Goal: Information Seeking & Learning: Learn about a topic

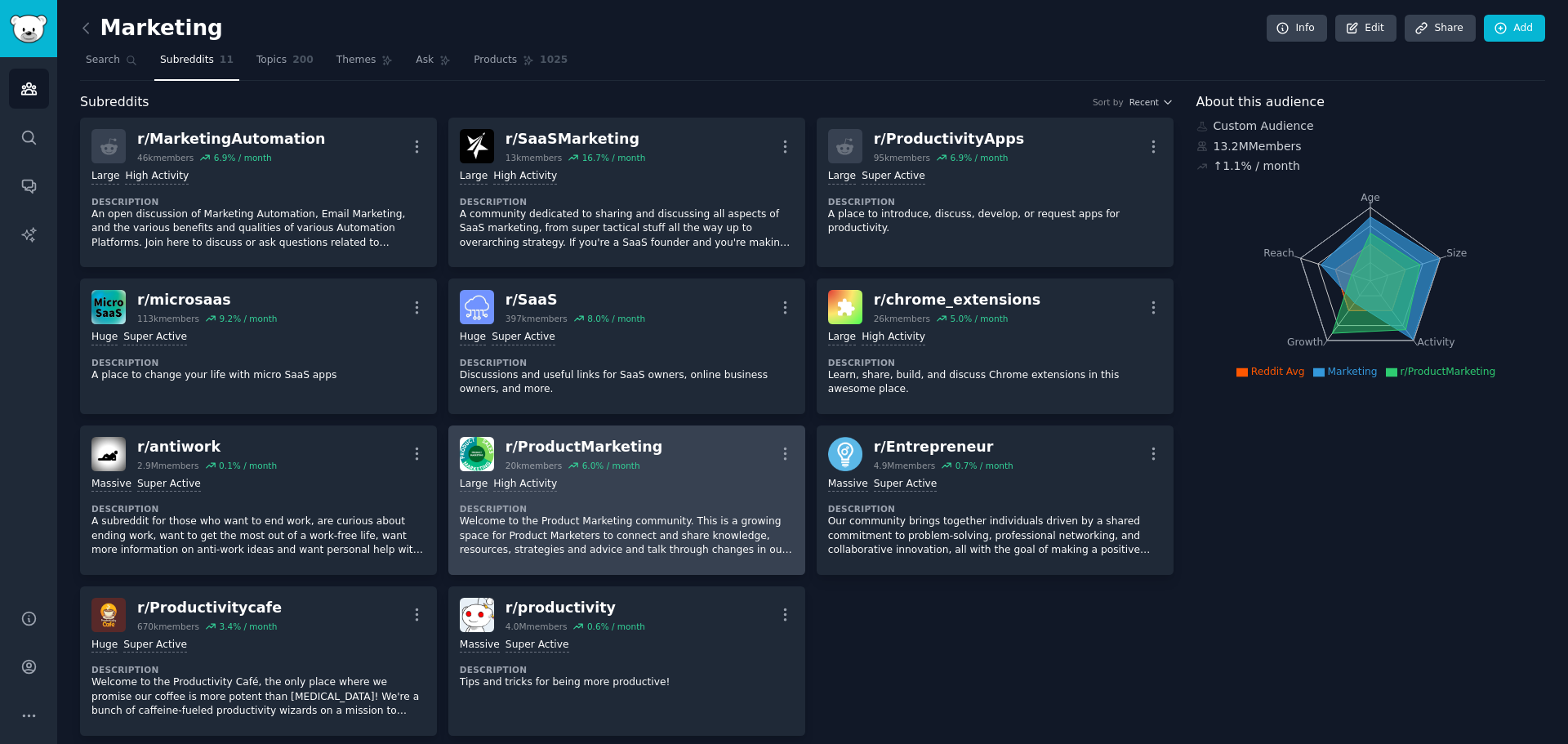
click at [670, 467] on div "r/ ProductMarketing 20k members 6.0 % / month More" at bounding box center [626, 454] width 334 height 35
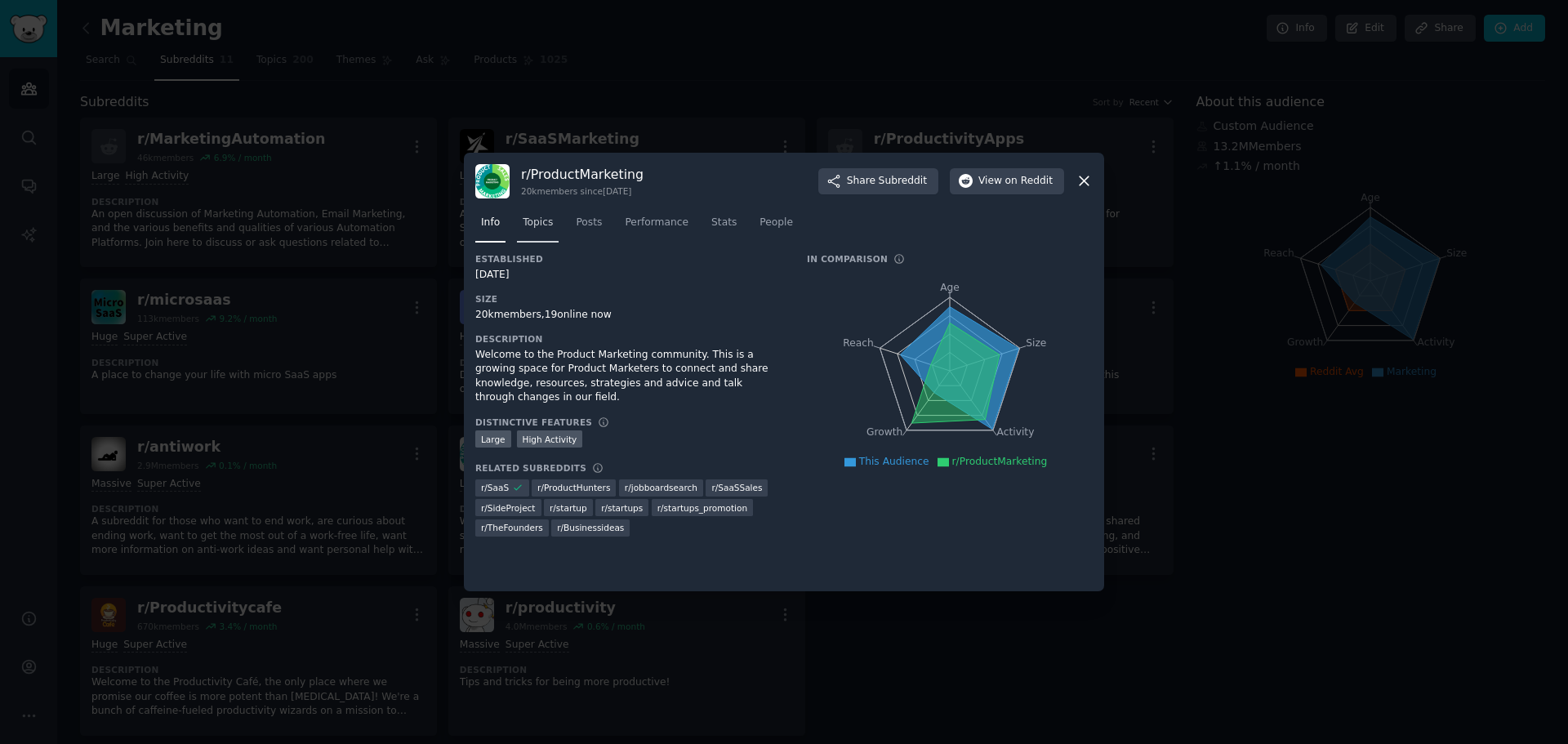
drag, startPoint x: 529, startPoint y: 214, endPoint x: 539, endPoint y: 222, distance: 12.8
click at [529, 215] on link "Topics" at bounding box center [538, 226] width 42 height 34
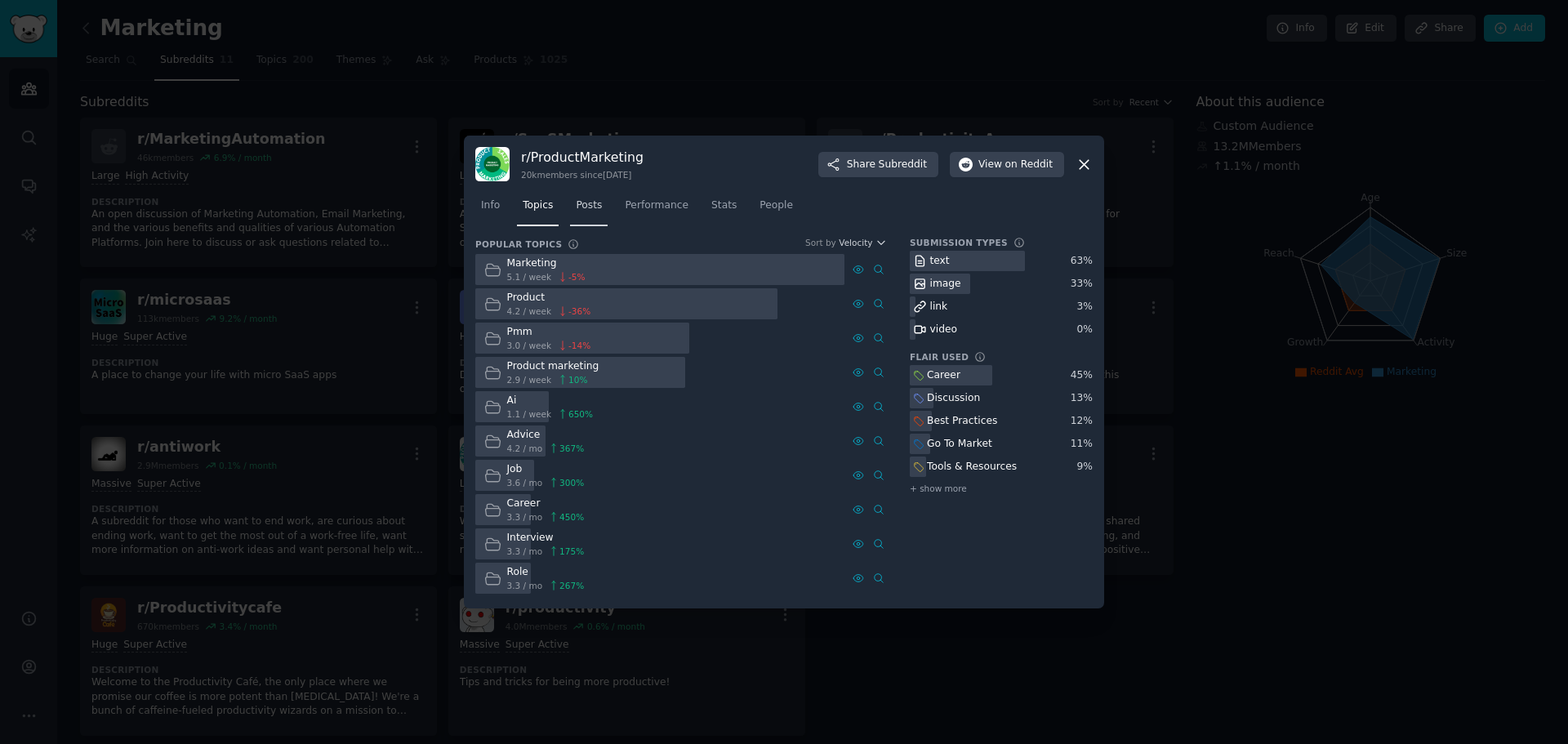
click at [587, 203] on span "Posts" at bounding box center [589, 206] width 26 height 15
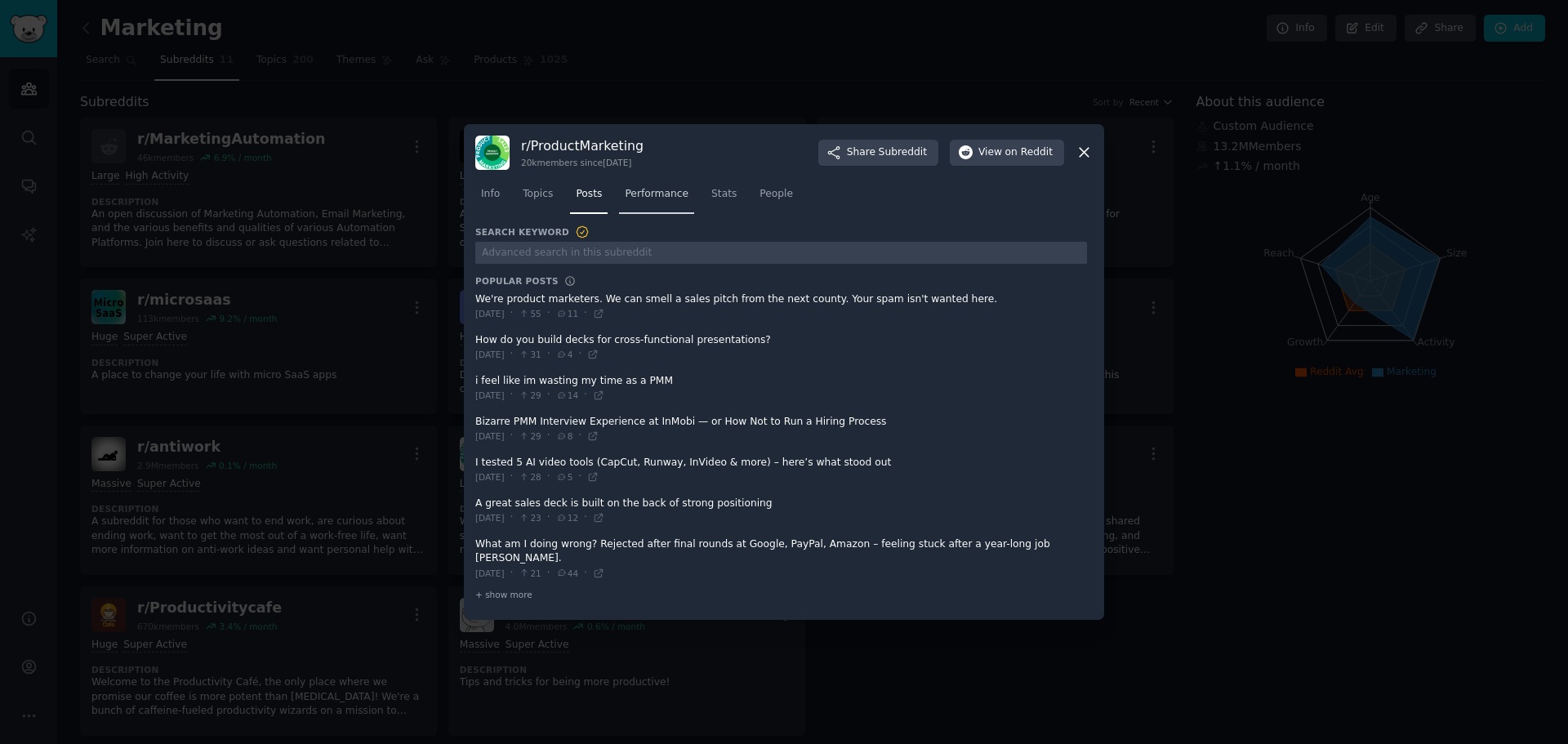
click at [658, 202] on span "Performance" at bounding box center [656, 194] width 63 height 15
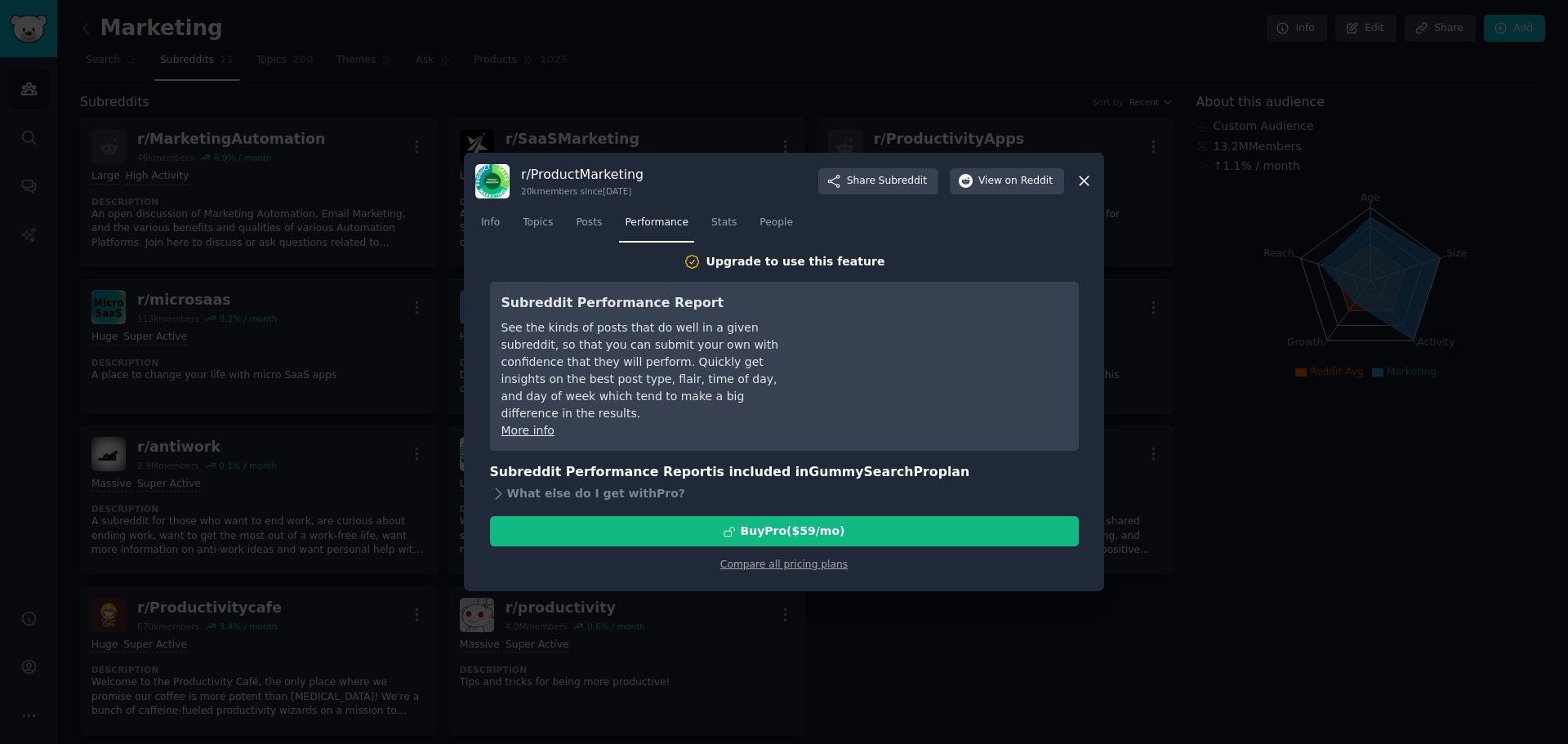
click at [1088, 175] on icon at bounding box center [1084, 181] width 17 height 17
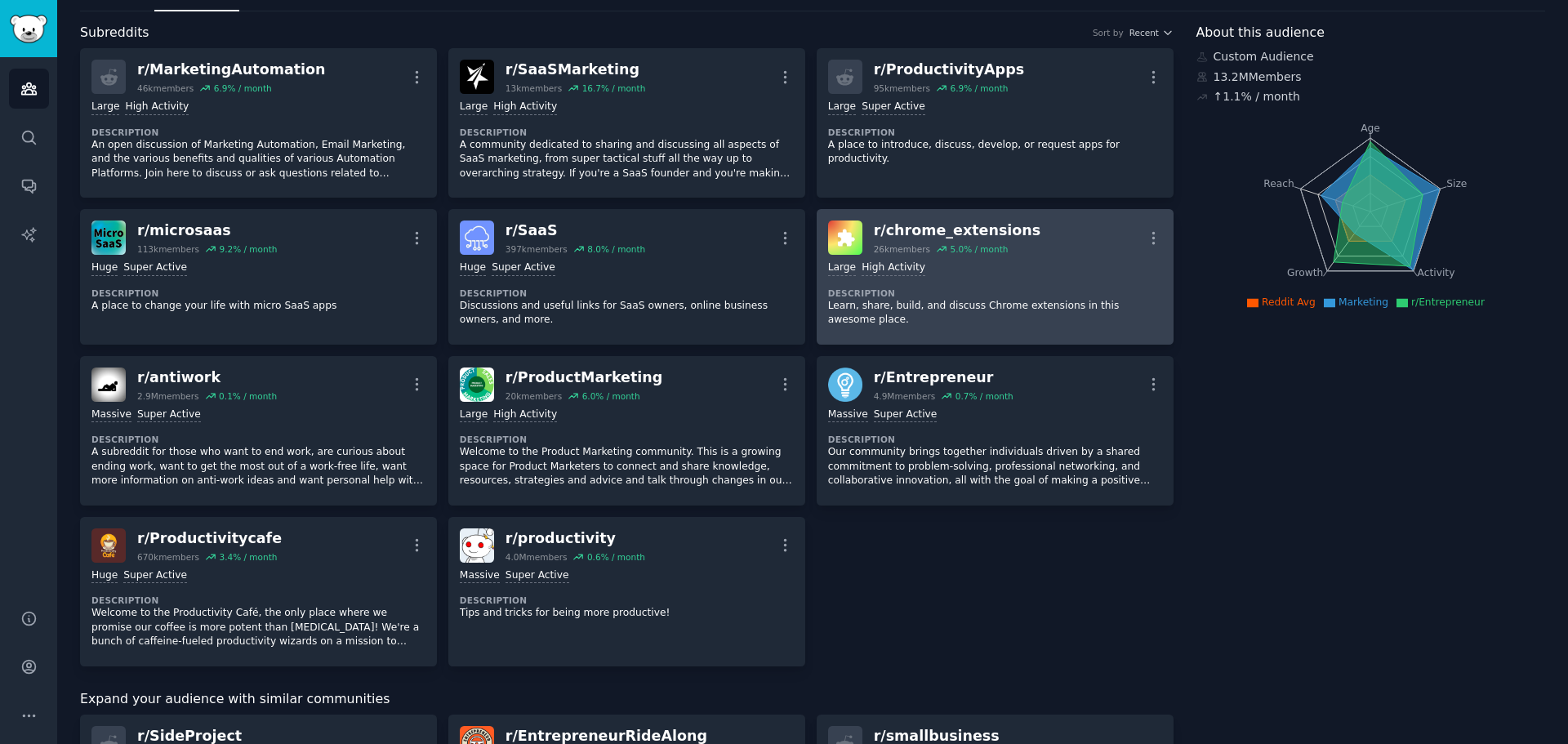
scroll to position [163, 0]
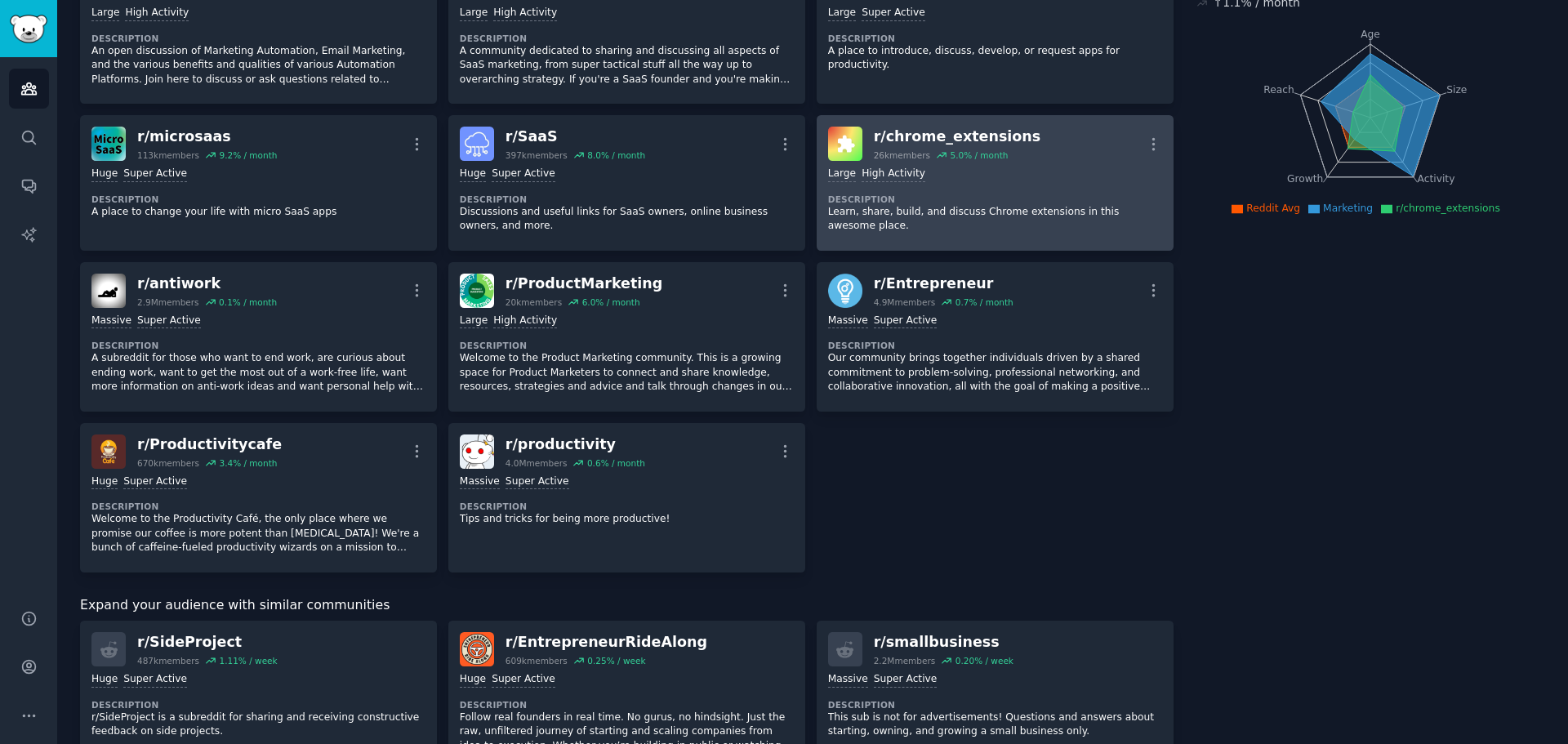
click at [955, 184] on div "Large High Activity Description Learn, share, build, and discuss Chrome extensi…" at bounding box center [995, 200] width 334 height 78
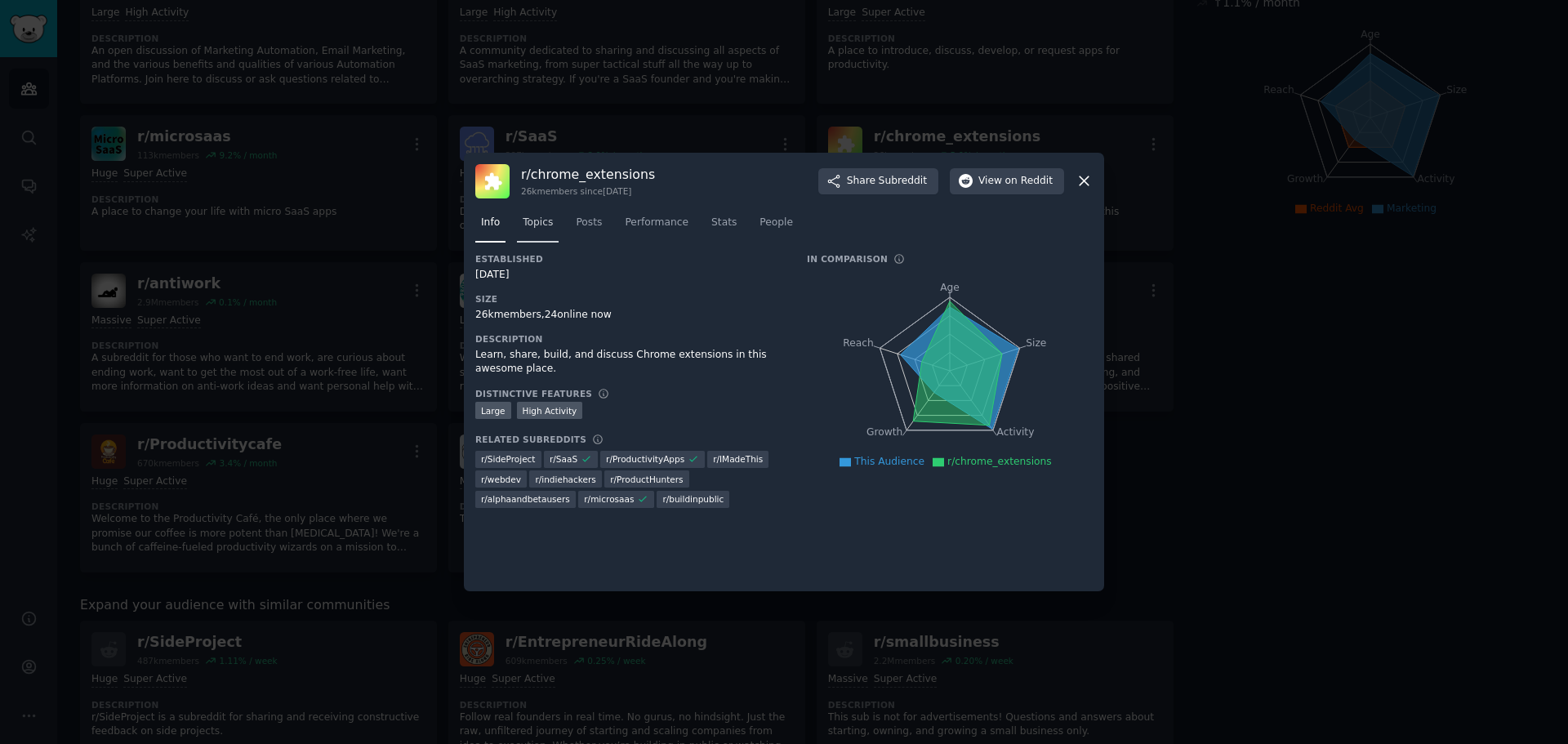
click at [542, 221] on span "Topics" at bounding box center [538, 223] width 30 height 15
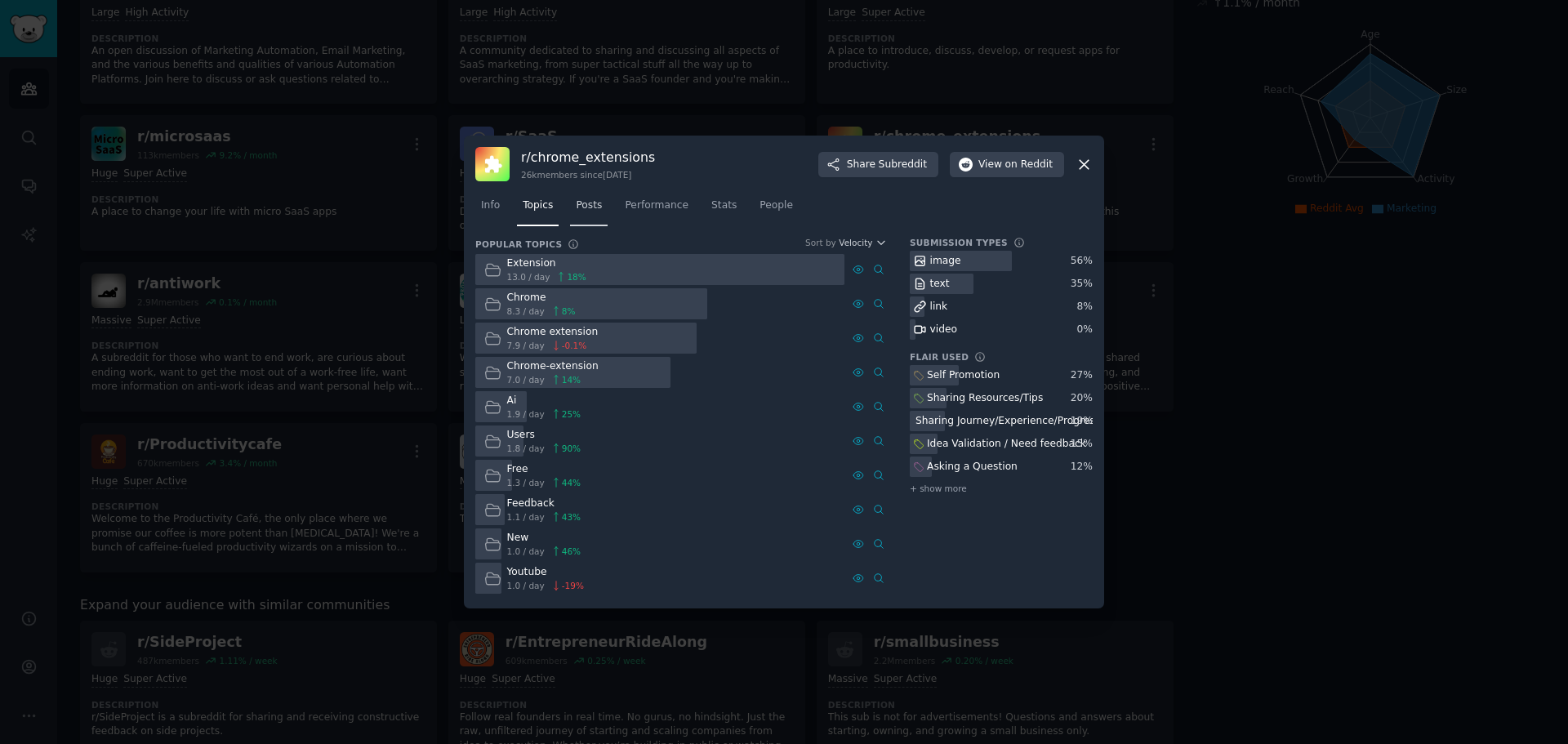
click at [594, 206] on span "Posts" at bounding box center [589, 206] width 26 height 15
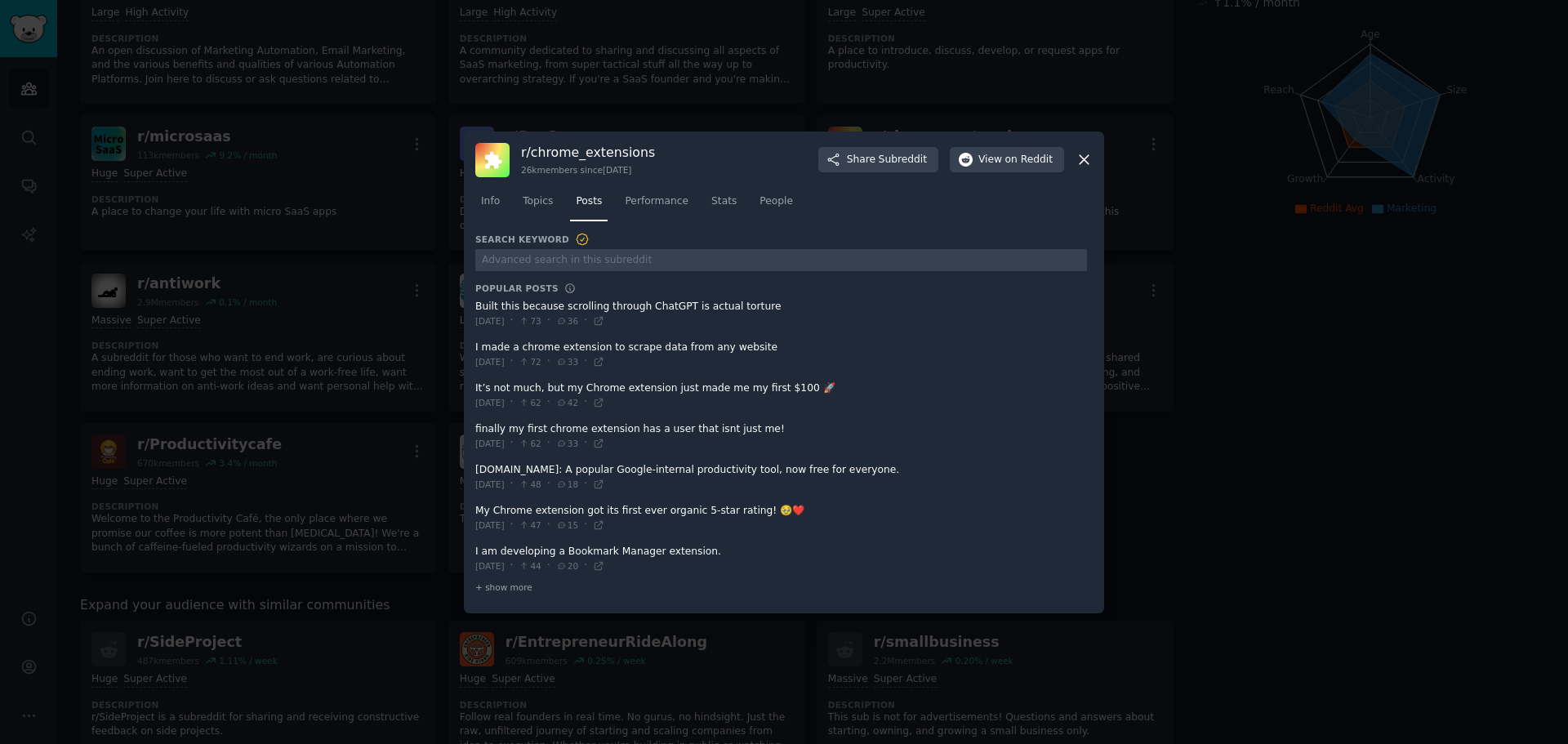
click at [697, 95] on div at bounding box center [784, 372] width 1568 height 744
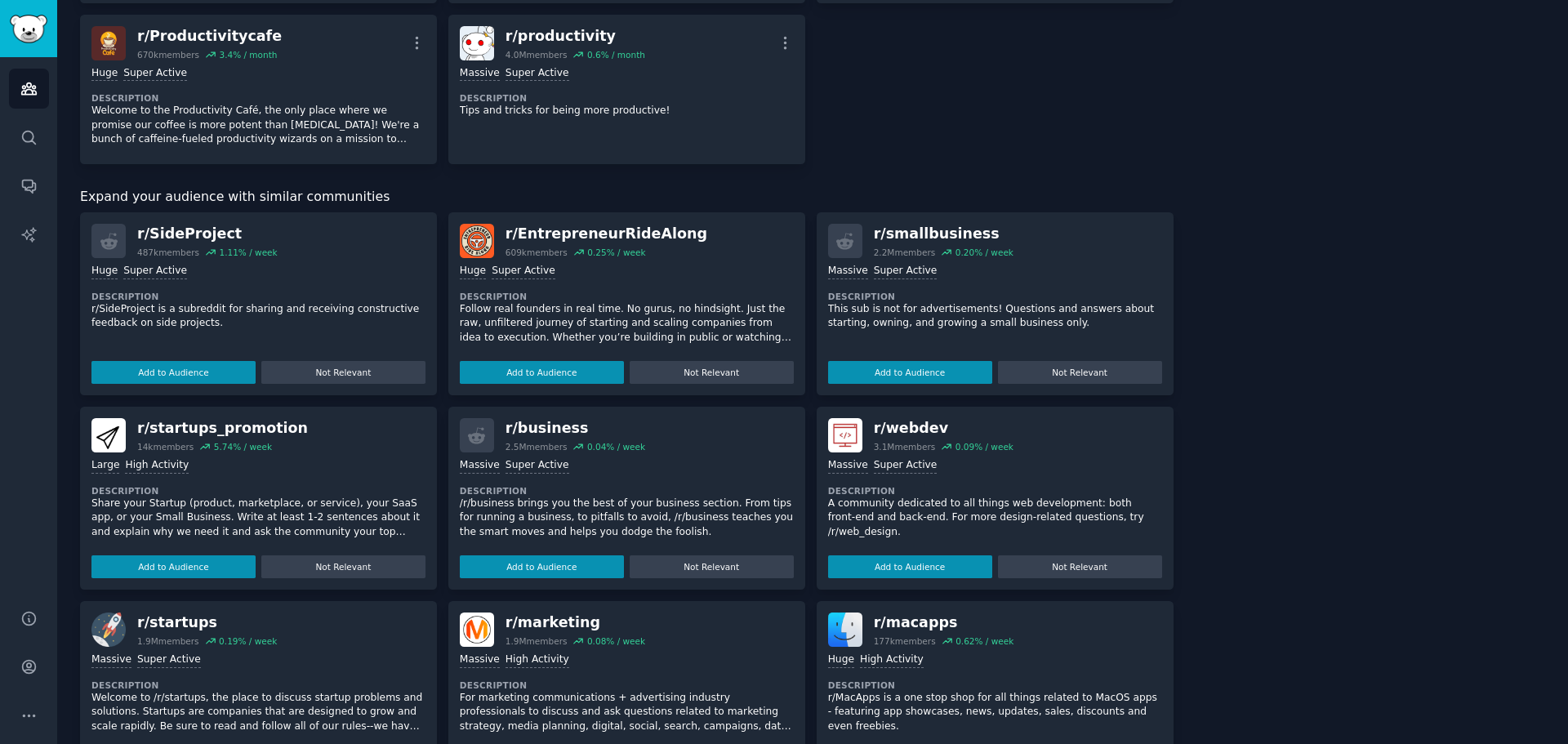
scroll to position [490, 0]
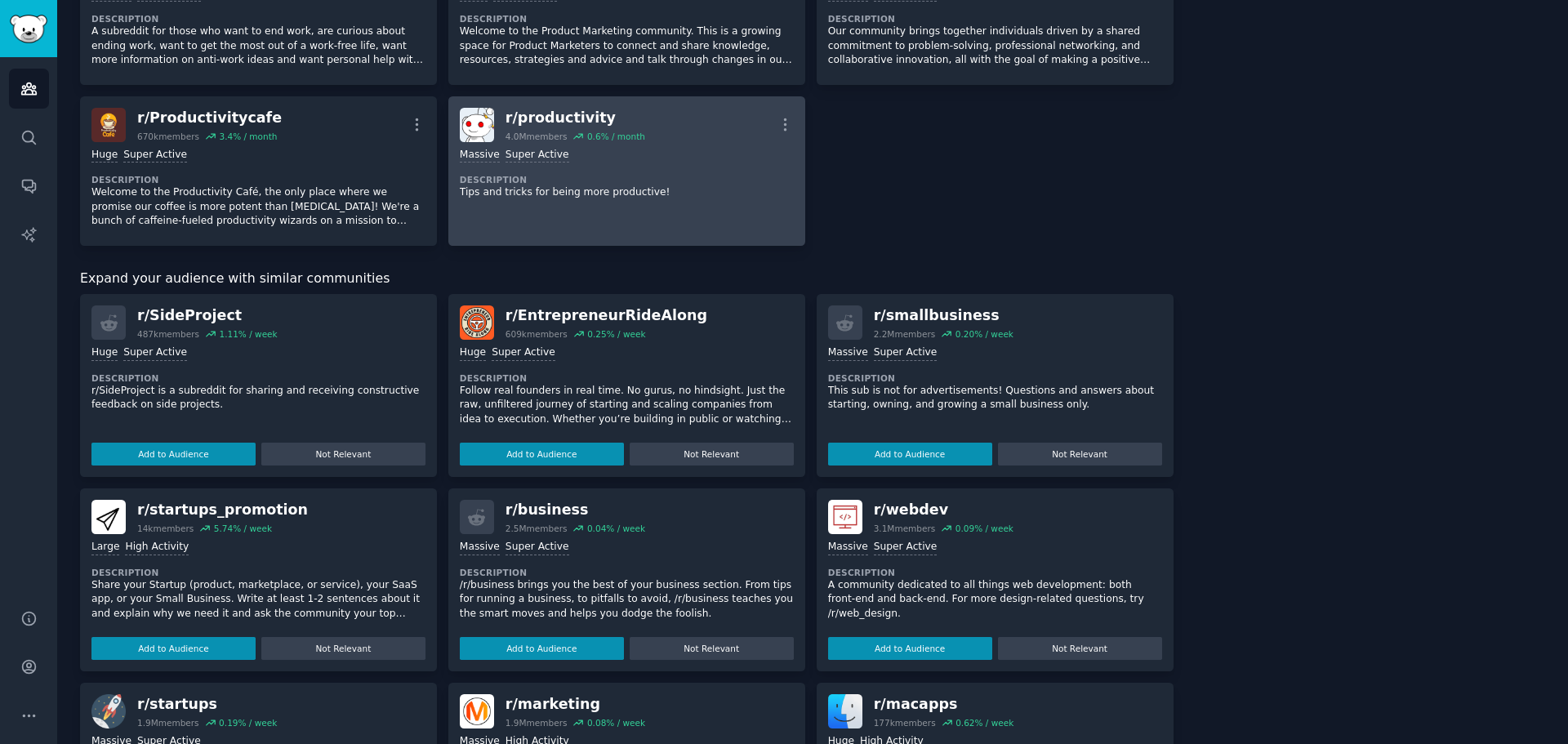
click at [709, 152] on div "Massive Super Active" at bounding box center [626, 155] width 334 height 16
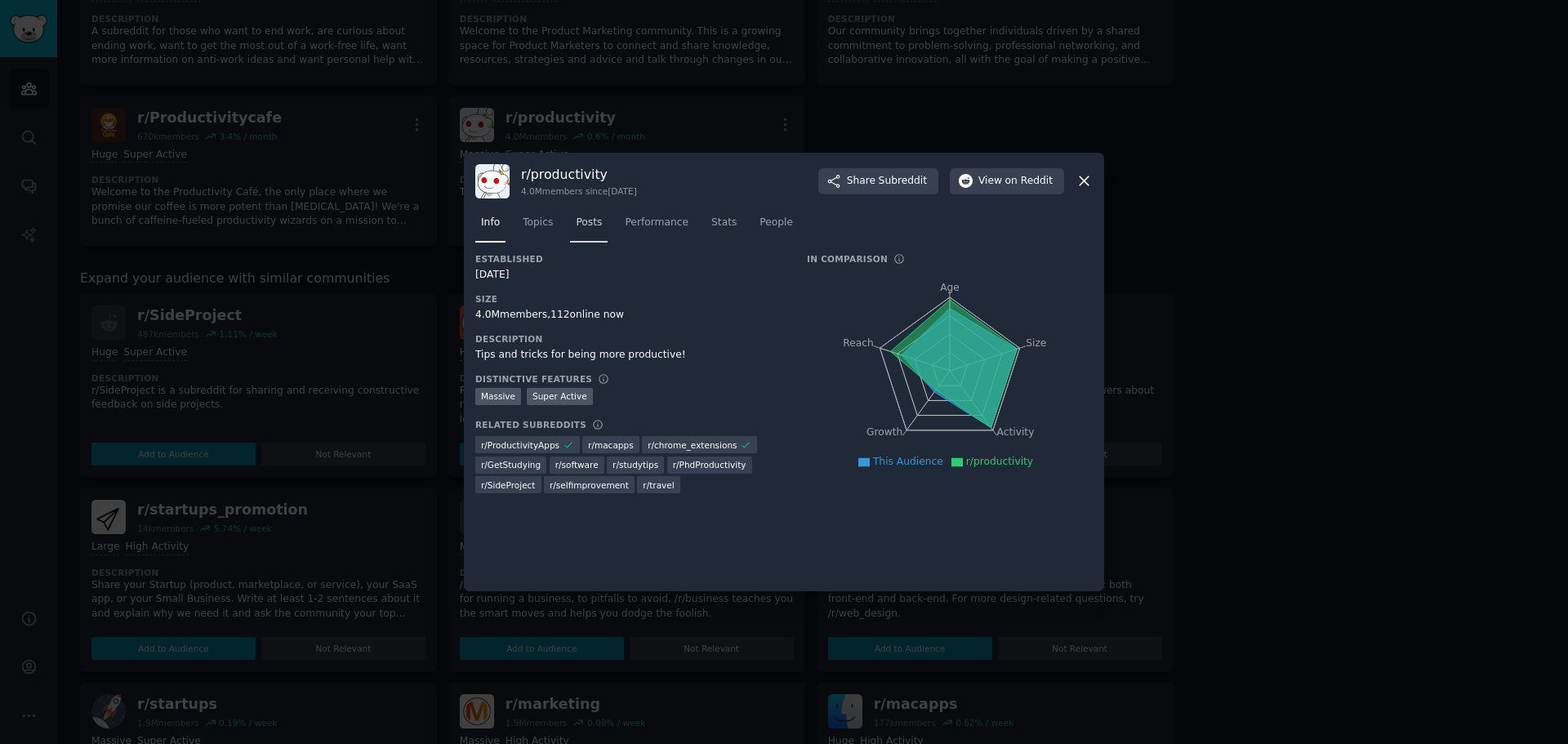
click at [596, 217] on span "Posts" at bounding box center [589, 223] width 26 height 15
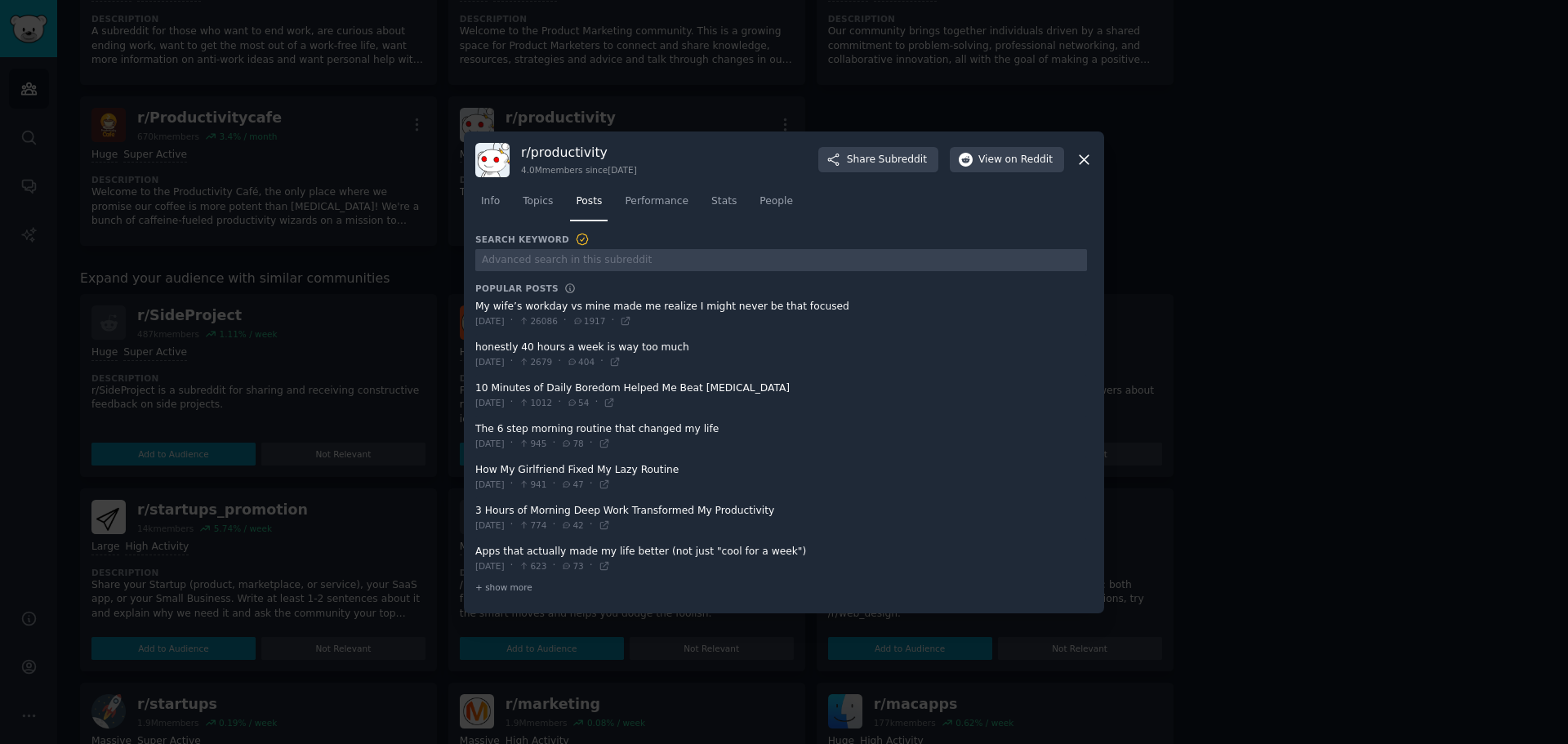
click at [557, 320] on span "26086" at bounding box center [538, 321] width 38 height 11
click at [695, 311] on span at bounding box center [781, 314] width 611 height 40
click at [1258, 264] on div at bounding box center [784, 372] width 1568 height 744
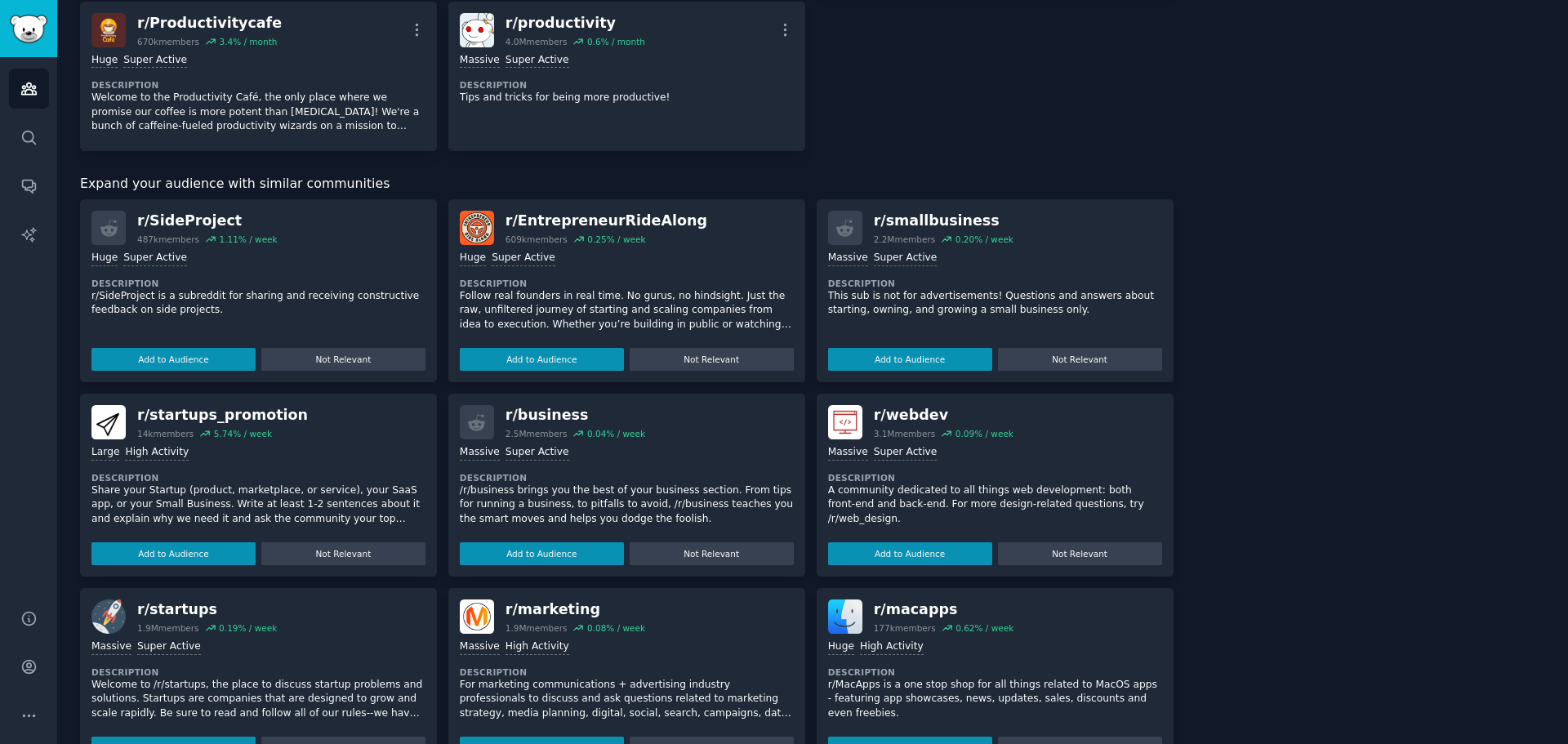
scroll to position [584, 0]
click at [1032, 259] on div ">= 95th percentile for submissions / day Massive Super Active" at bounding box center [995, 259] width 334 height 16
click at [917, 223] on div "r/ smallbusiness" at bounding box center [944, 222] width 140 height 21
click at [898, 358] on button "Add to Audience" at bounding box center [910, 360] width 164 height 23
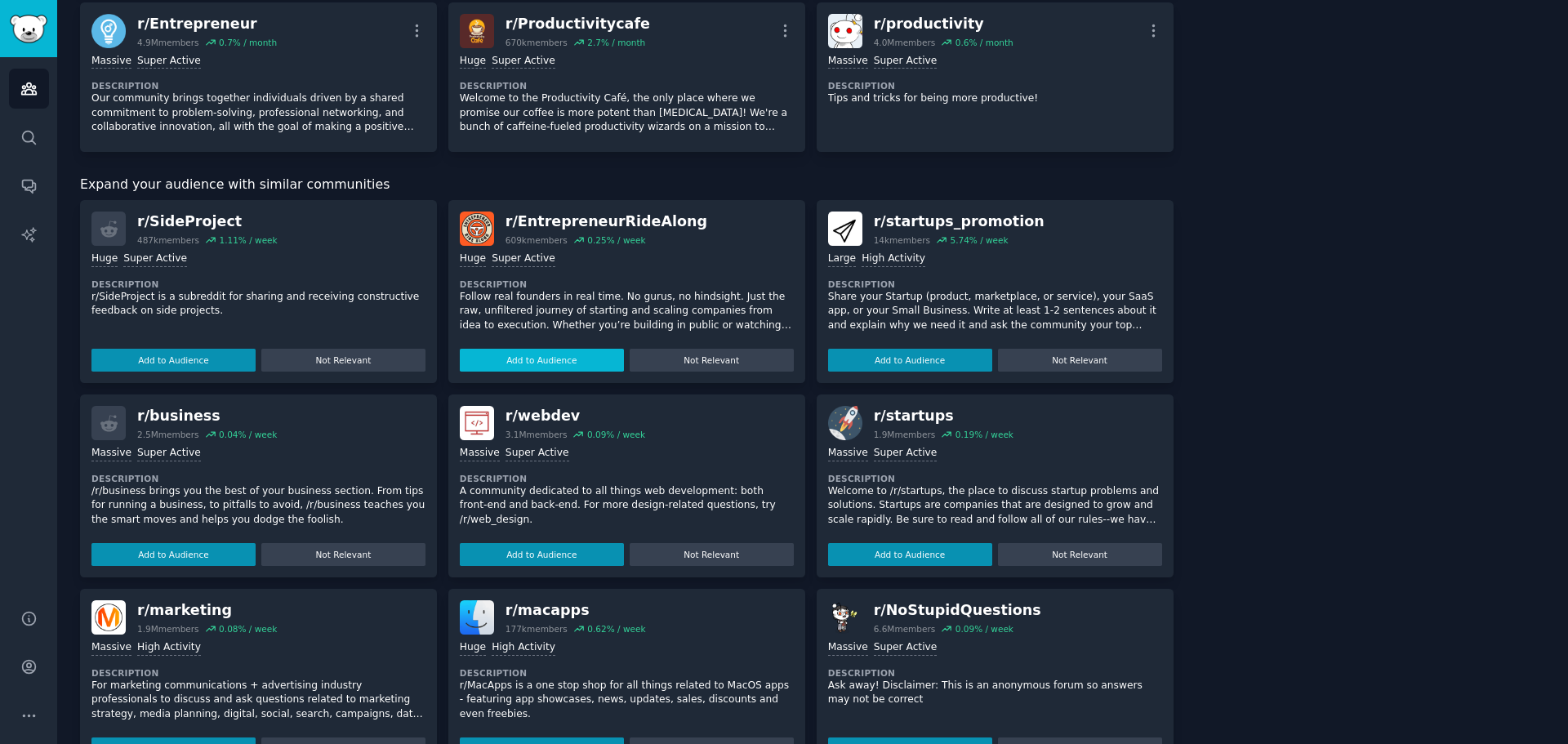
click at [565, 362] on button "Add to Audience" at bounding box center [541, 360] width 164 height 23
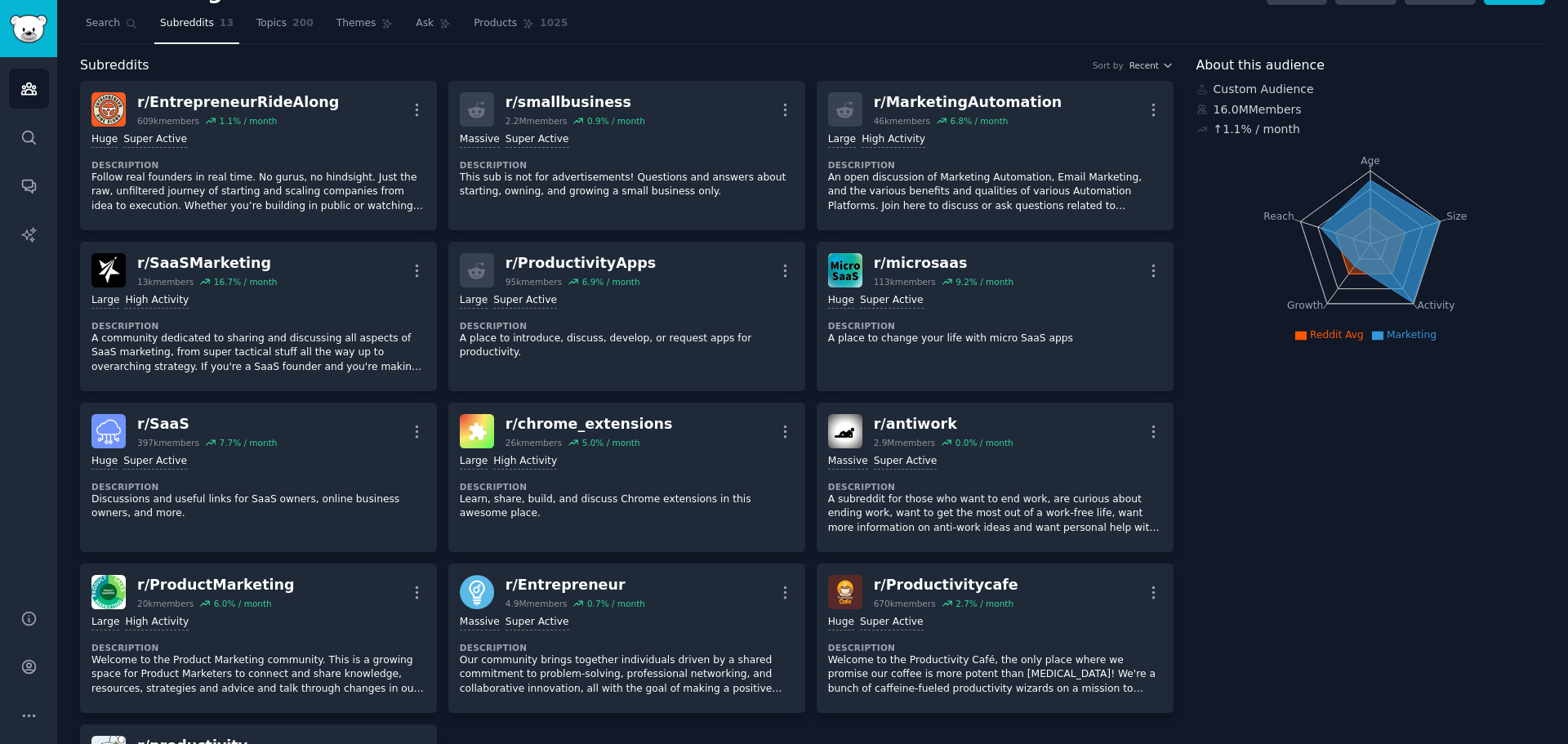
scroll to position [0, 0]
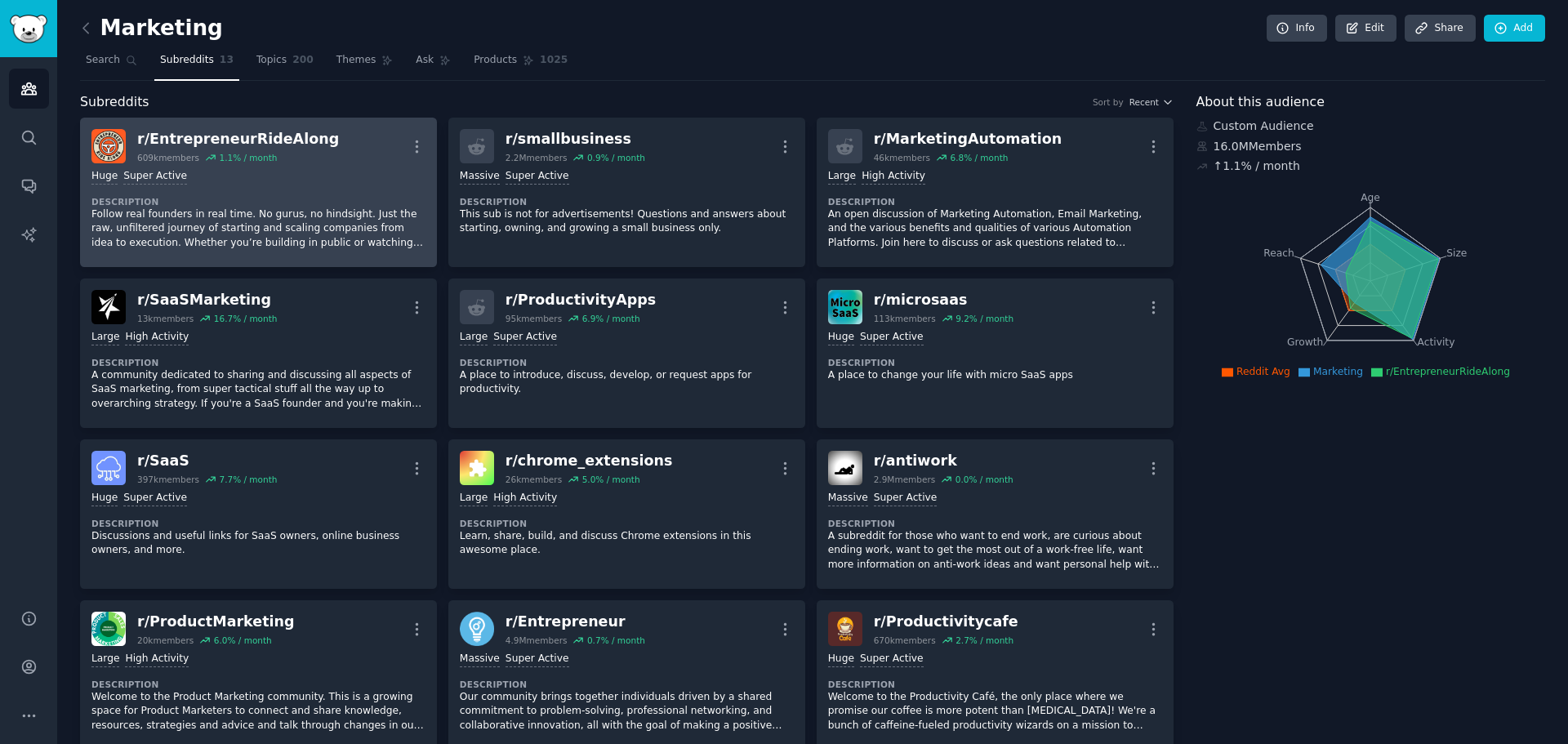
click at [310, 179] on div "Huge Super Active" at bounding box center [258, 177] width 334 height 16
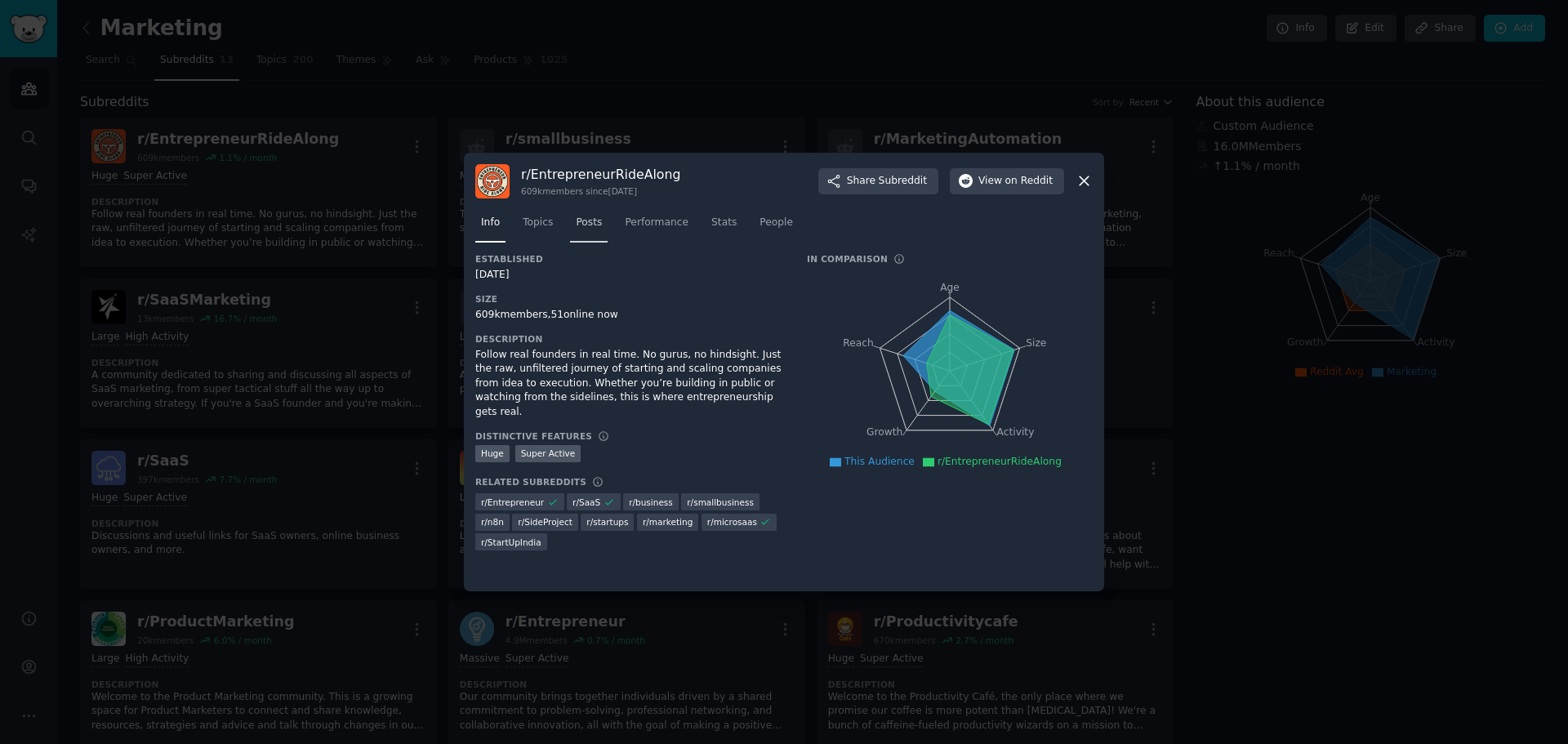
click at [589, 222] on span "Posts" at bounding box center [589, 223] width 26 height 15
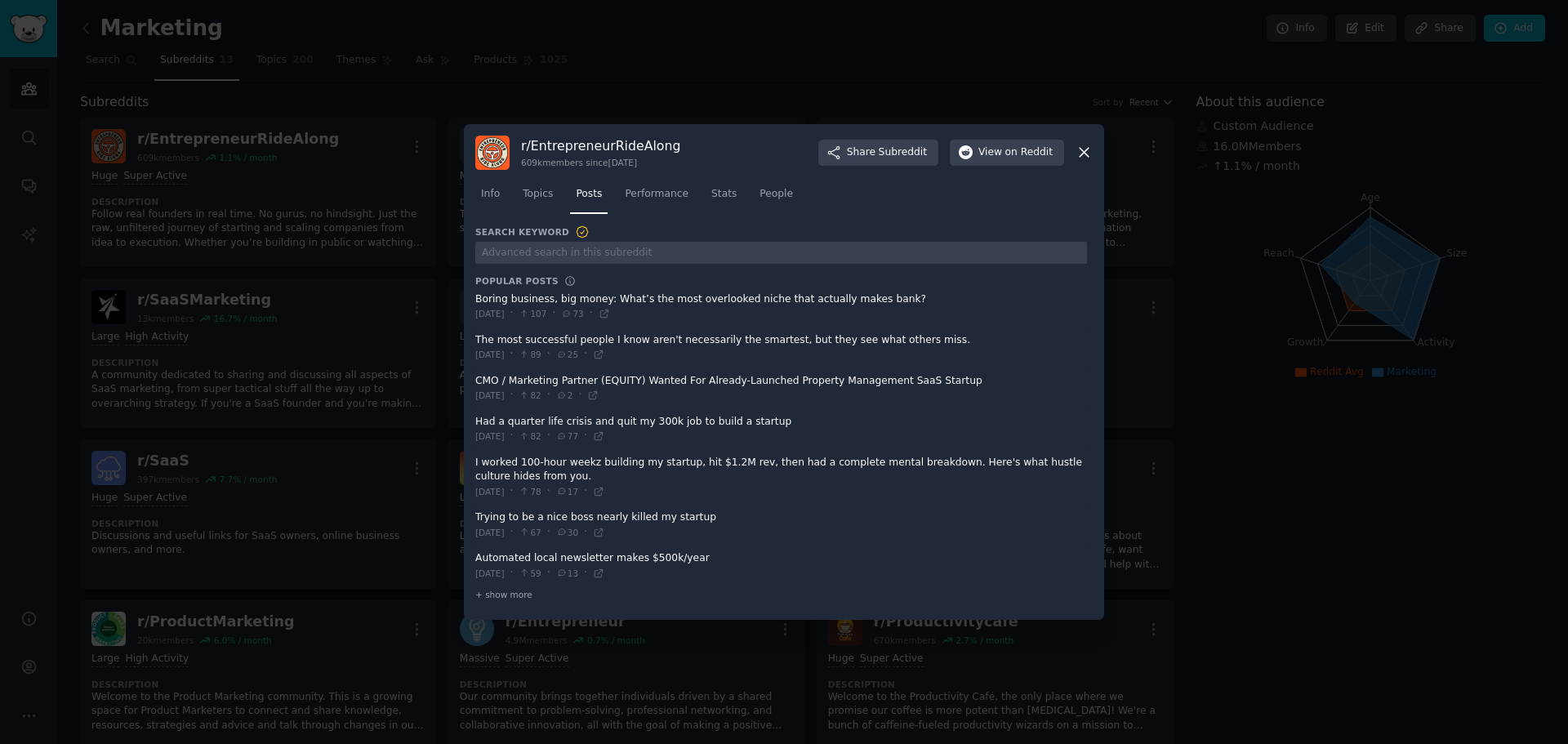
click at [1267, 424] on div at bounding box center [784, 372] width 1568 height 744
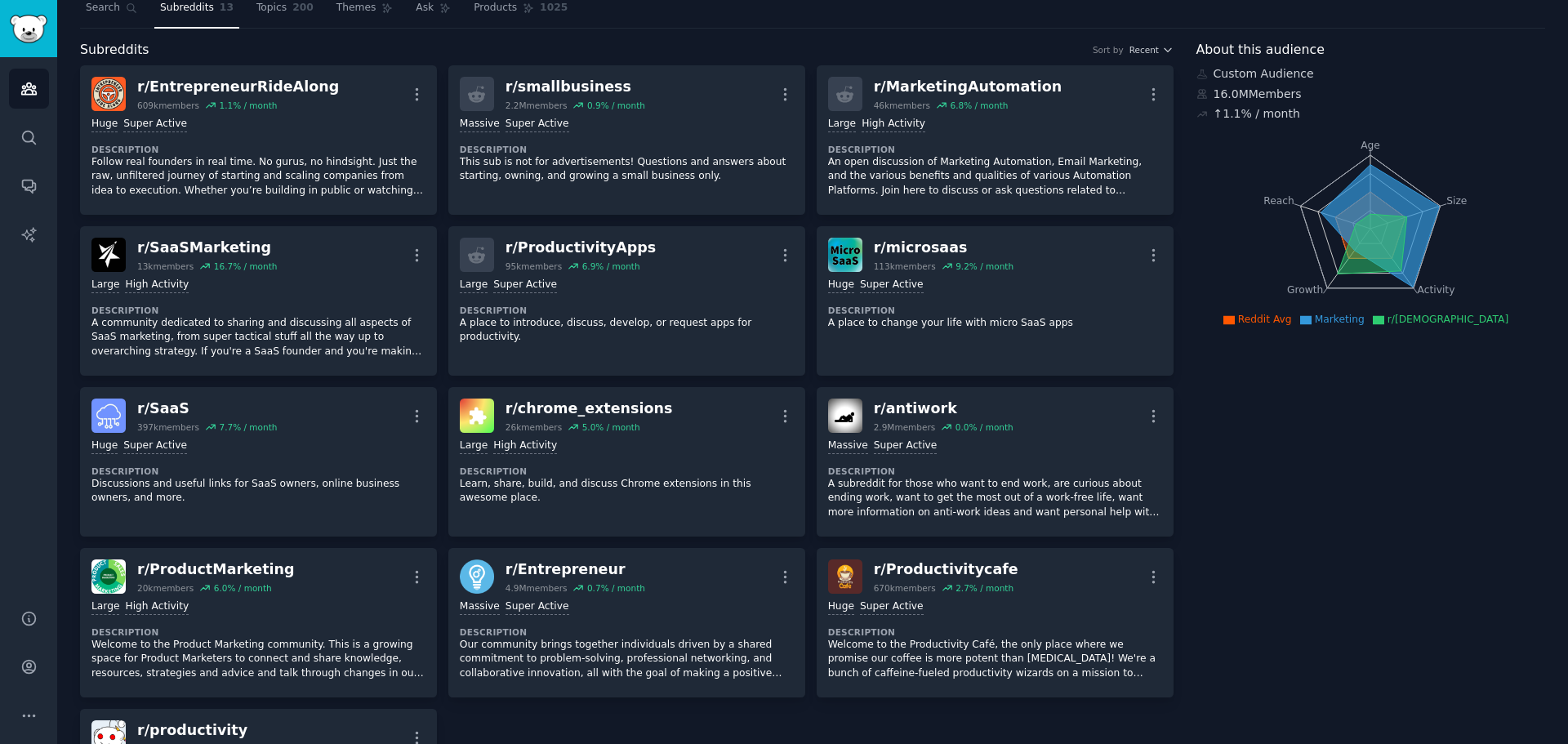
scroll to position [163, 0]
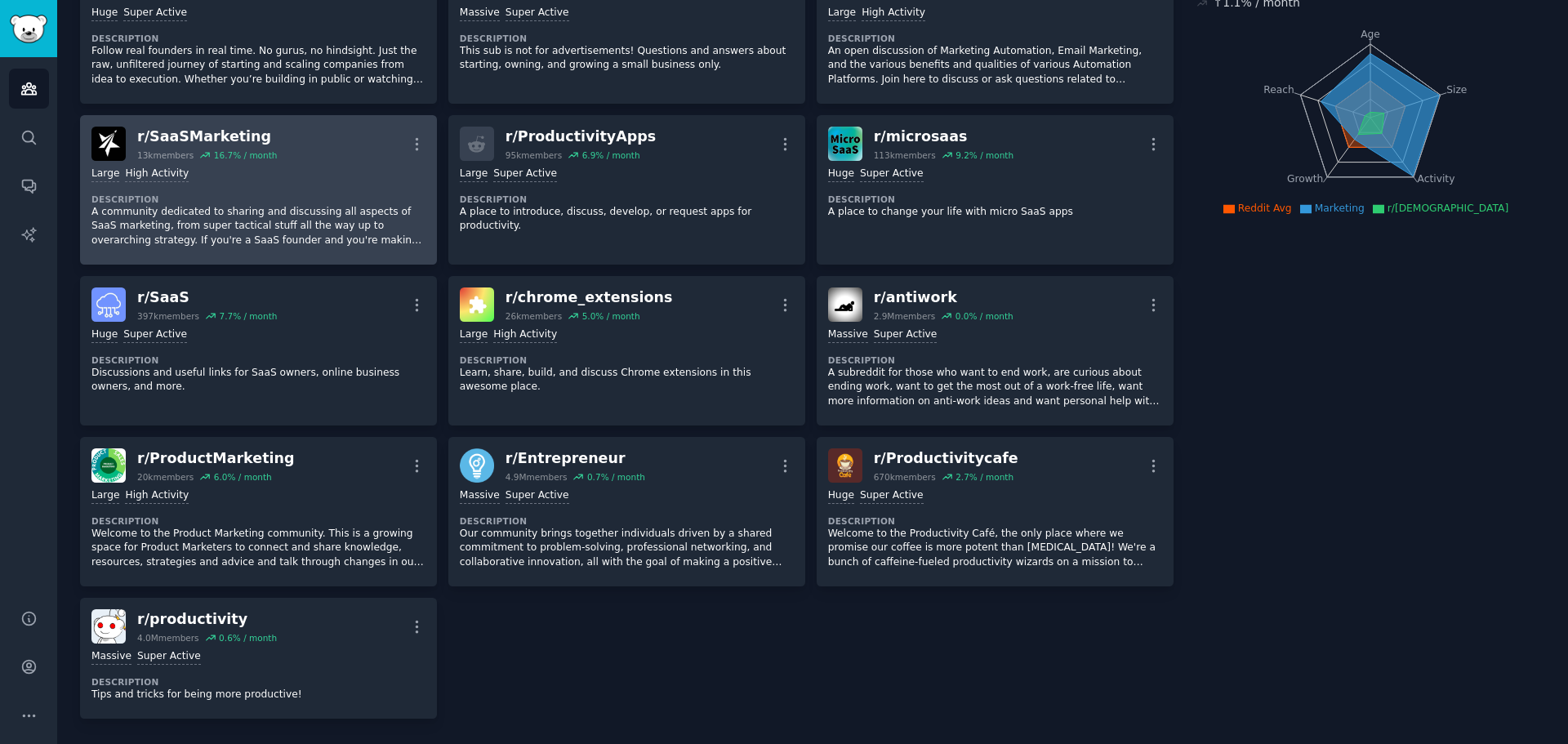
click at [297, 162] on div ">= 80th percentile for submissions / day Large High Activity Description A comm…" at bounding box center [258, 207] width 334 height 92
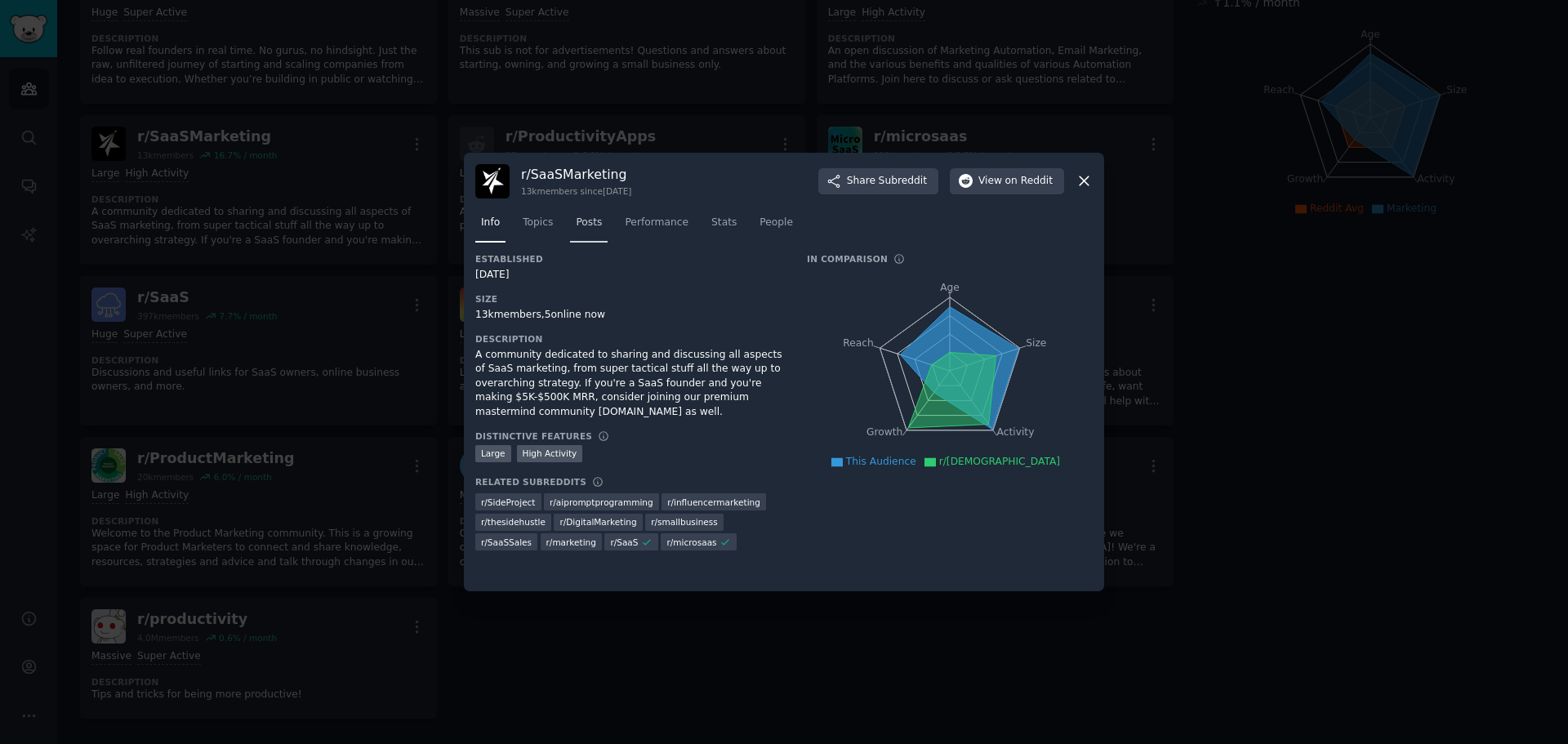
click at [581, 229] on span "Posts" at bounding box center [589, 223] width 26 height 15
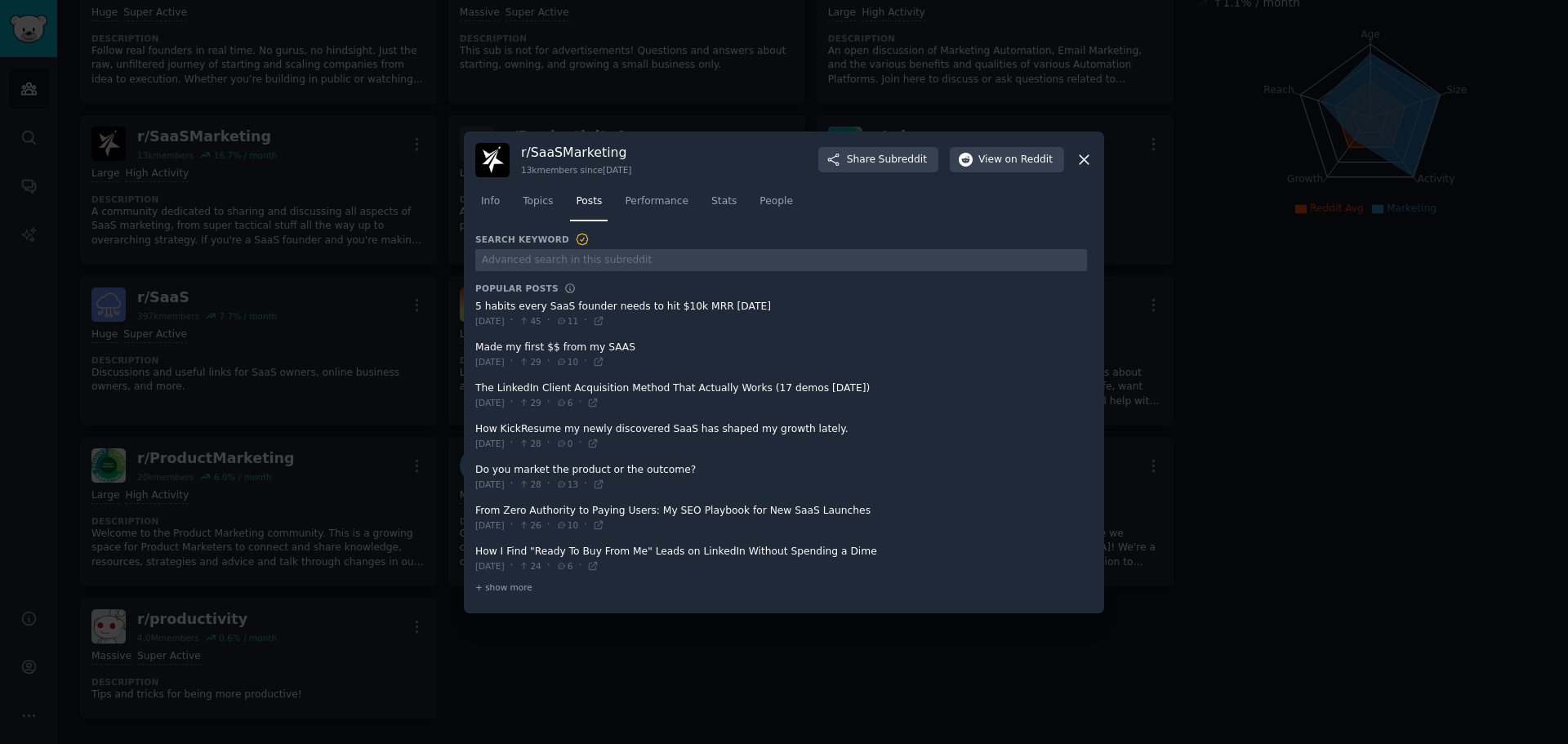
click at [650, 196] on span "Performance" at bounding box center [656, 201] width 63 height 15
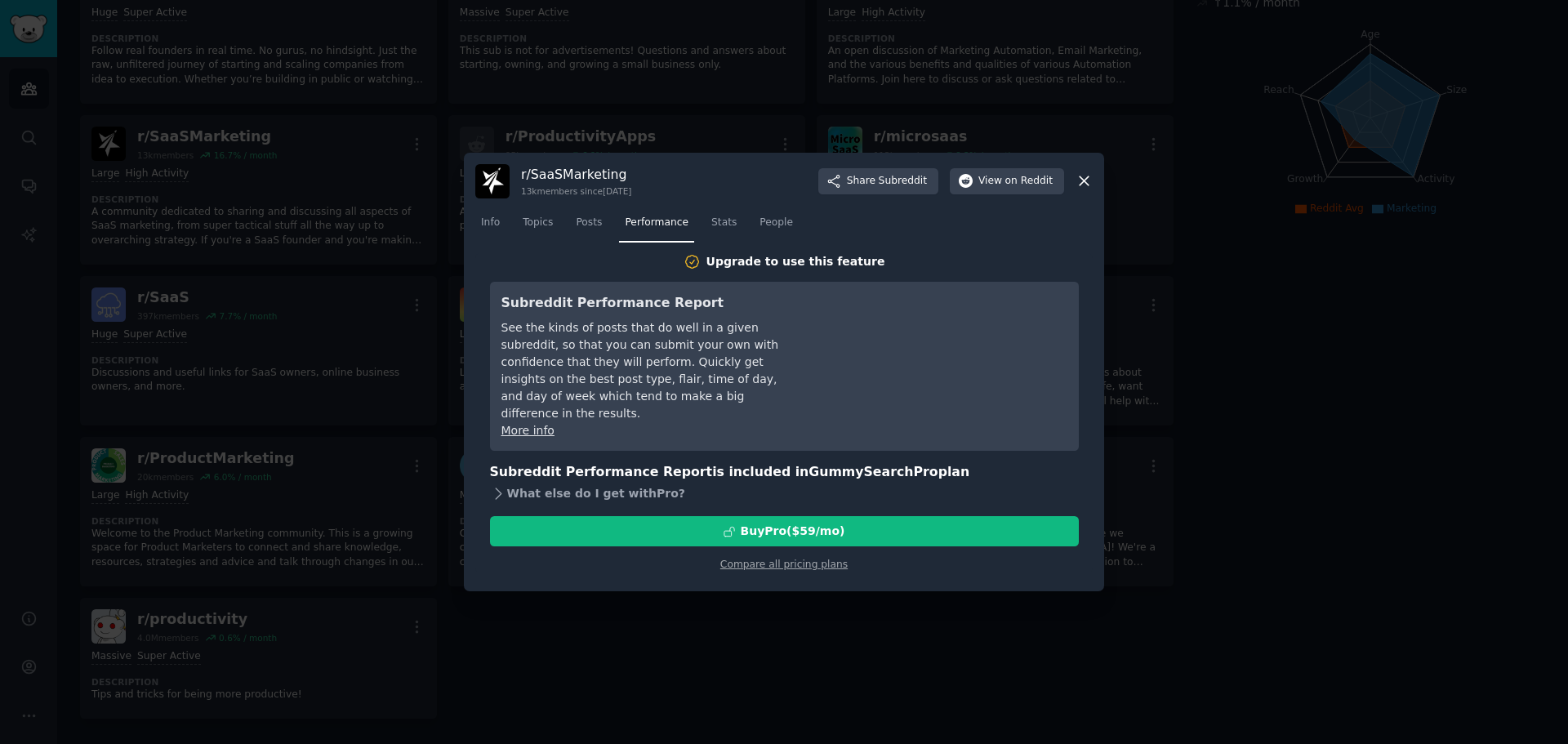
click at [604, 482] on div "What else do I get with Pro ?" at bounding box center [784, 493] width 589 height 23
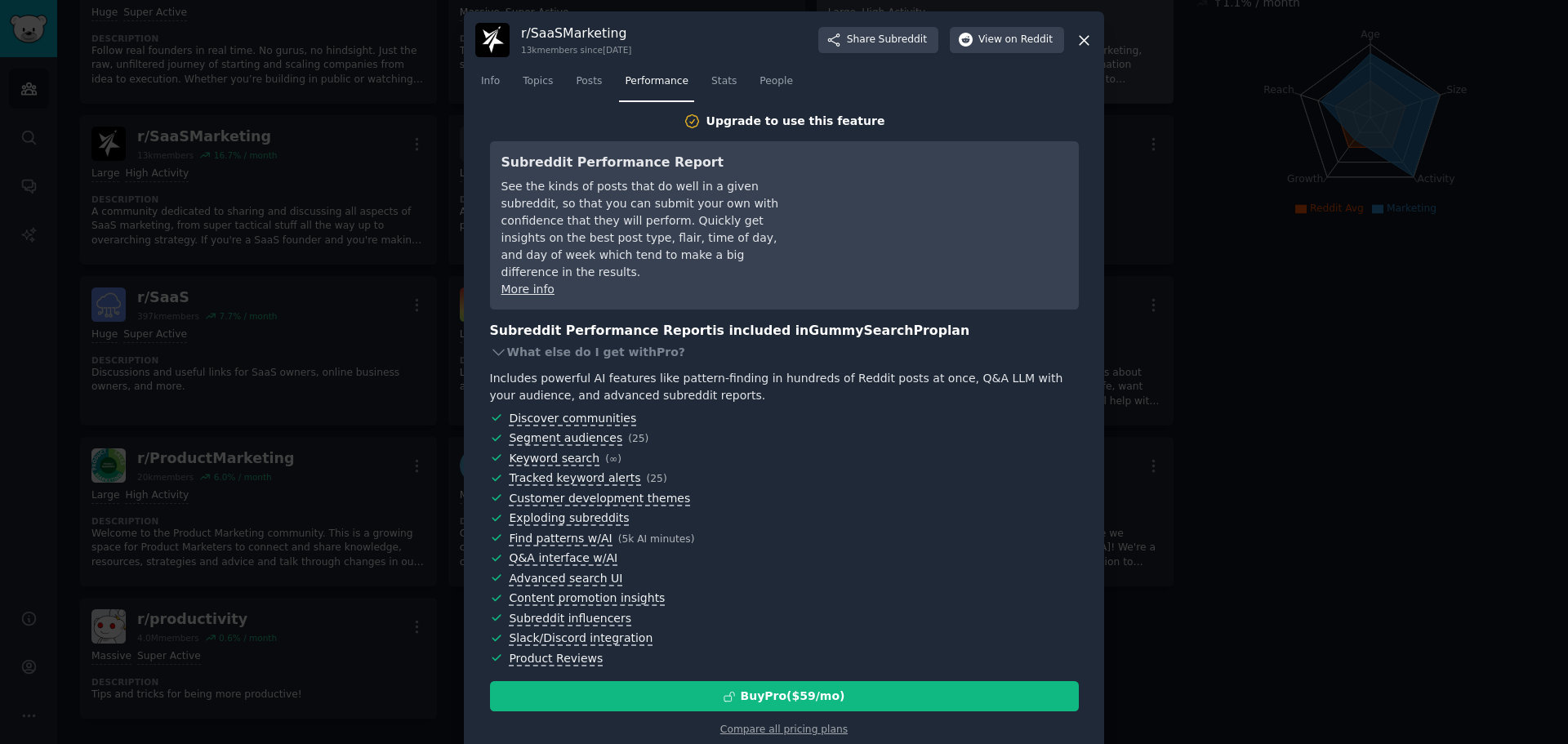
click at [1084, 40] on icon at bounding box center [1084, 41] width 17 height 17
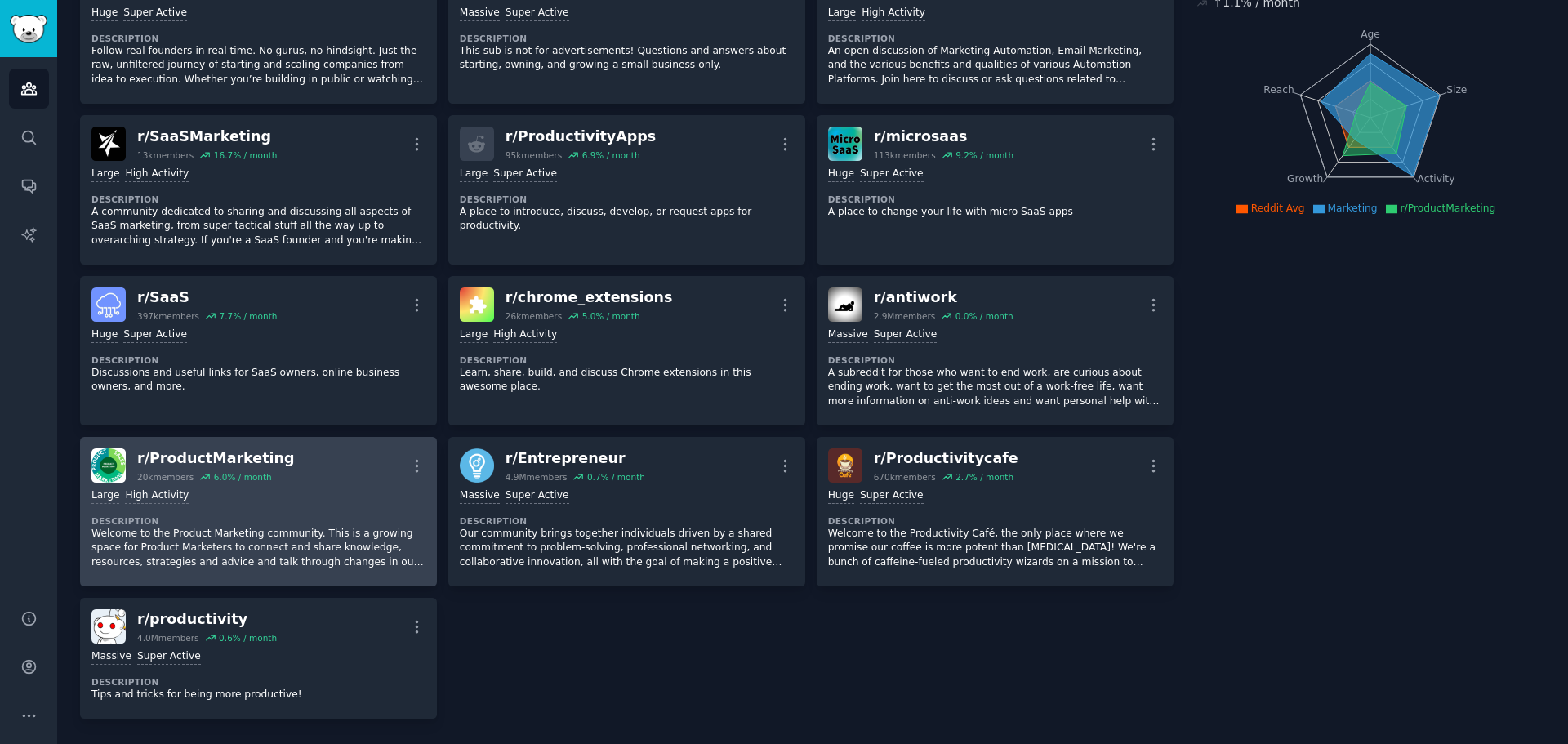
scroll to position [245, 0]
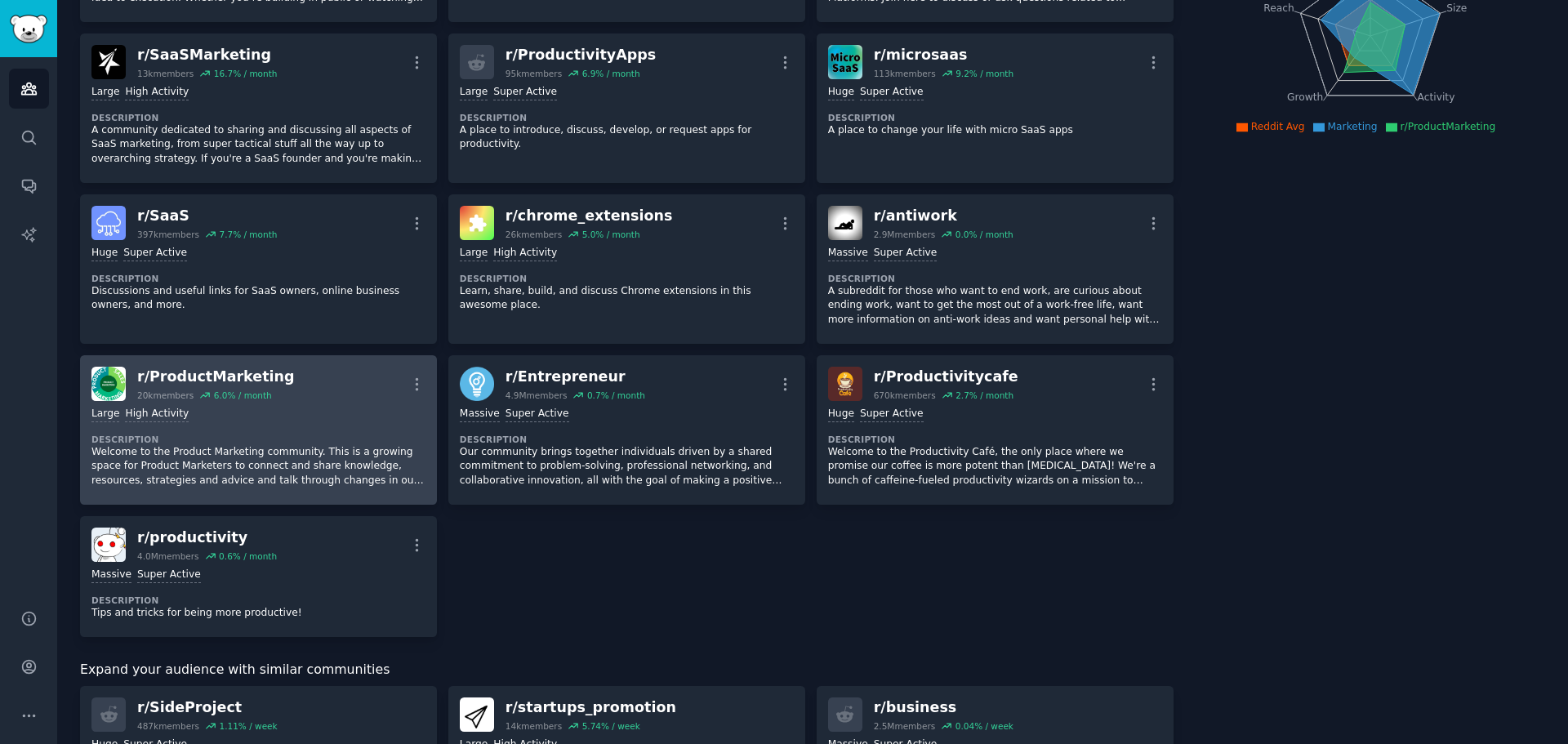
click at [343, 406] on div "Large High Activity Description Welcome to the Product Marketing community. Thi…" at bounding box center [258, 447] width 334 height 92
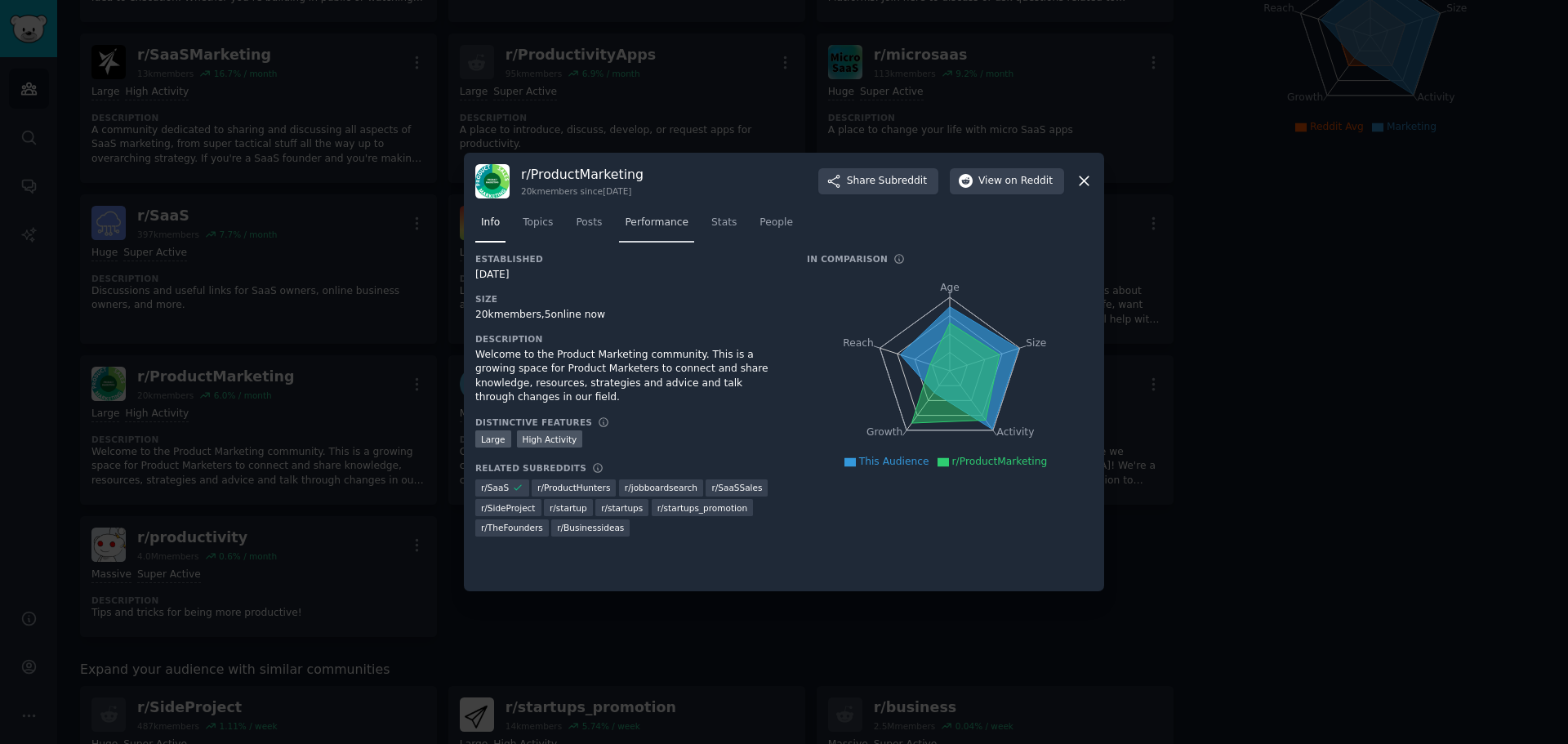
click at [635, 219] on span "Performance" at bounding box center [656, 223] width 63 height 15
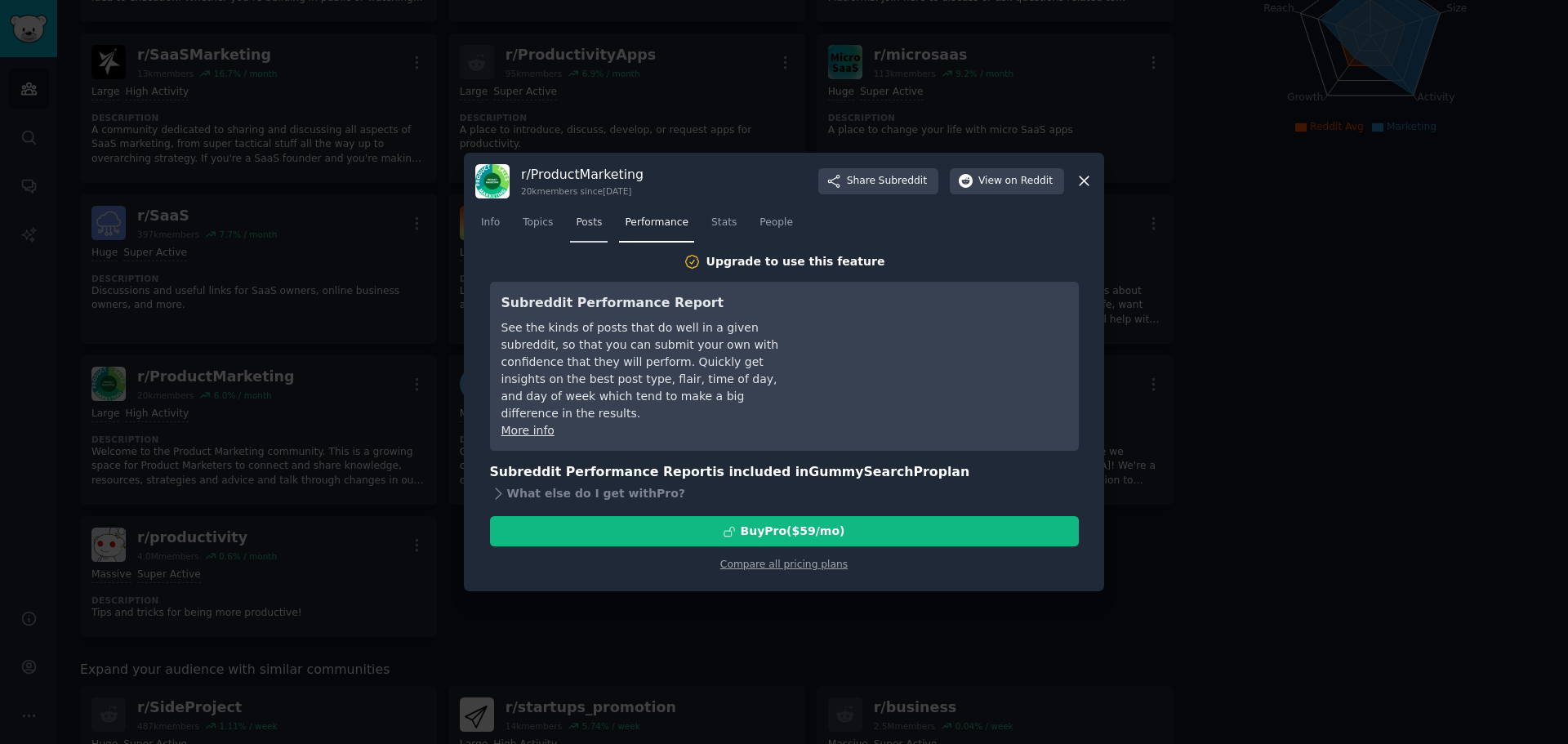
click at [589, 230] on span "Posts" at bounding box center [589, 223] width 26 height 15
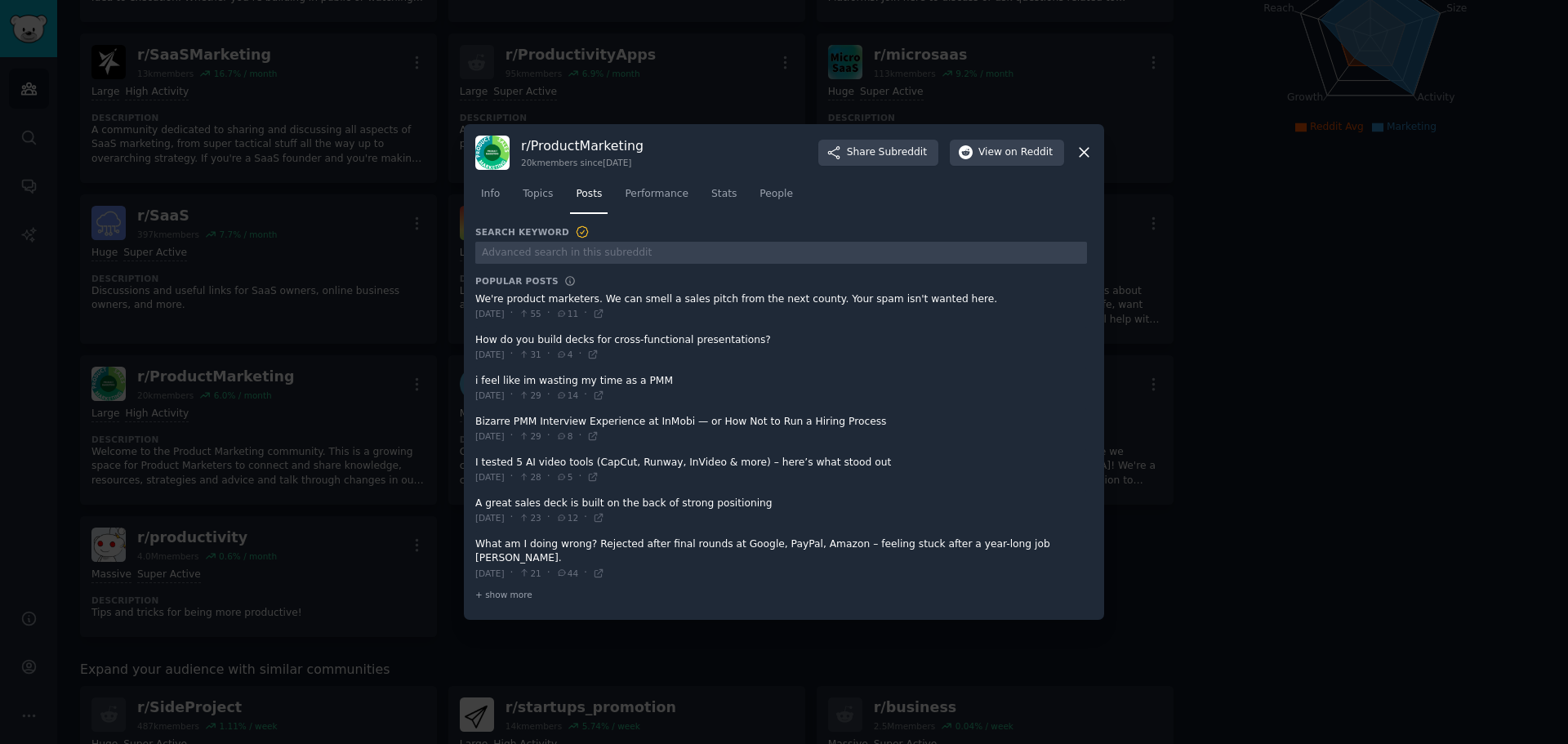
click at [1397, 317] on div at bounding box center [784, 372] width 1568 height 744
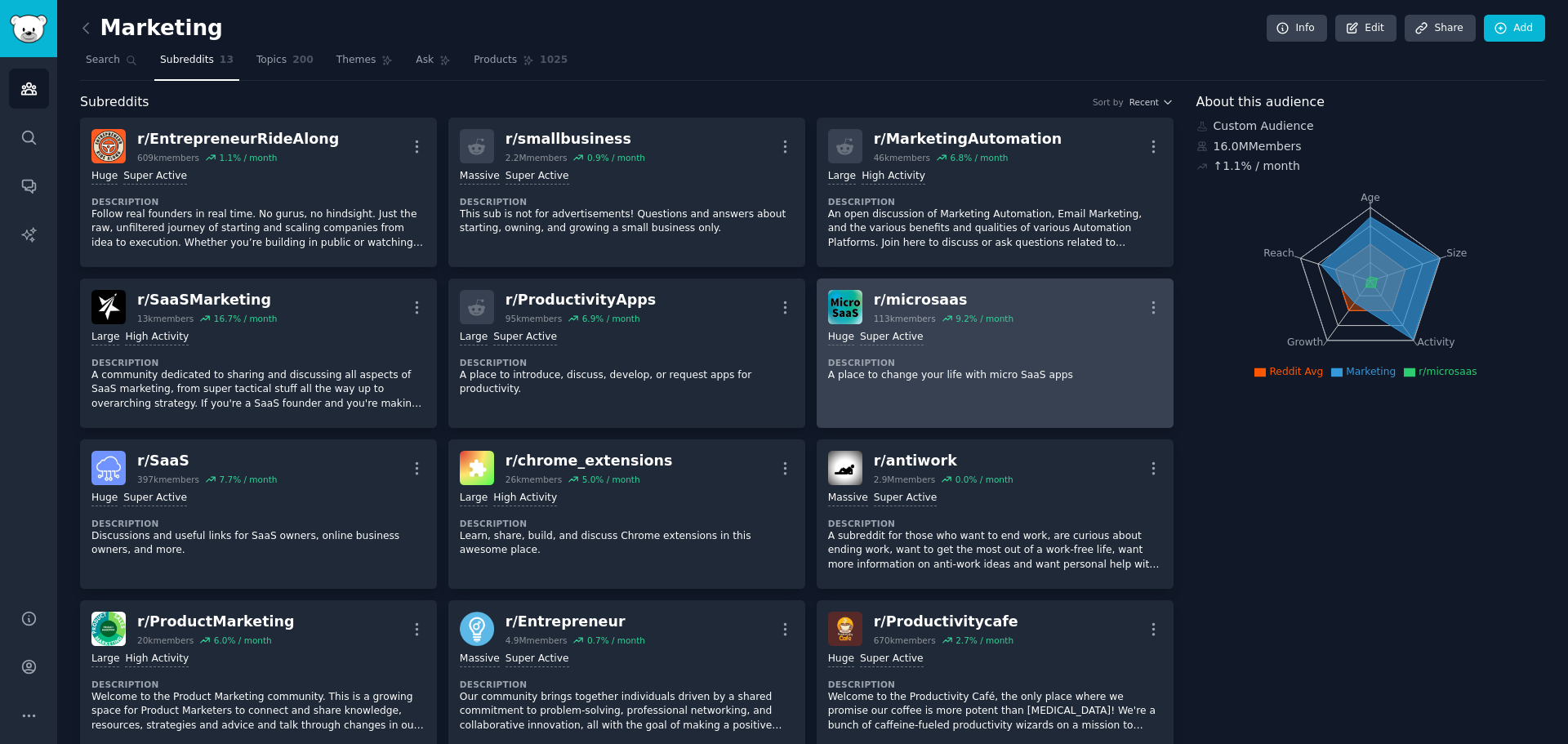
scroll to position [163, 0]
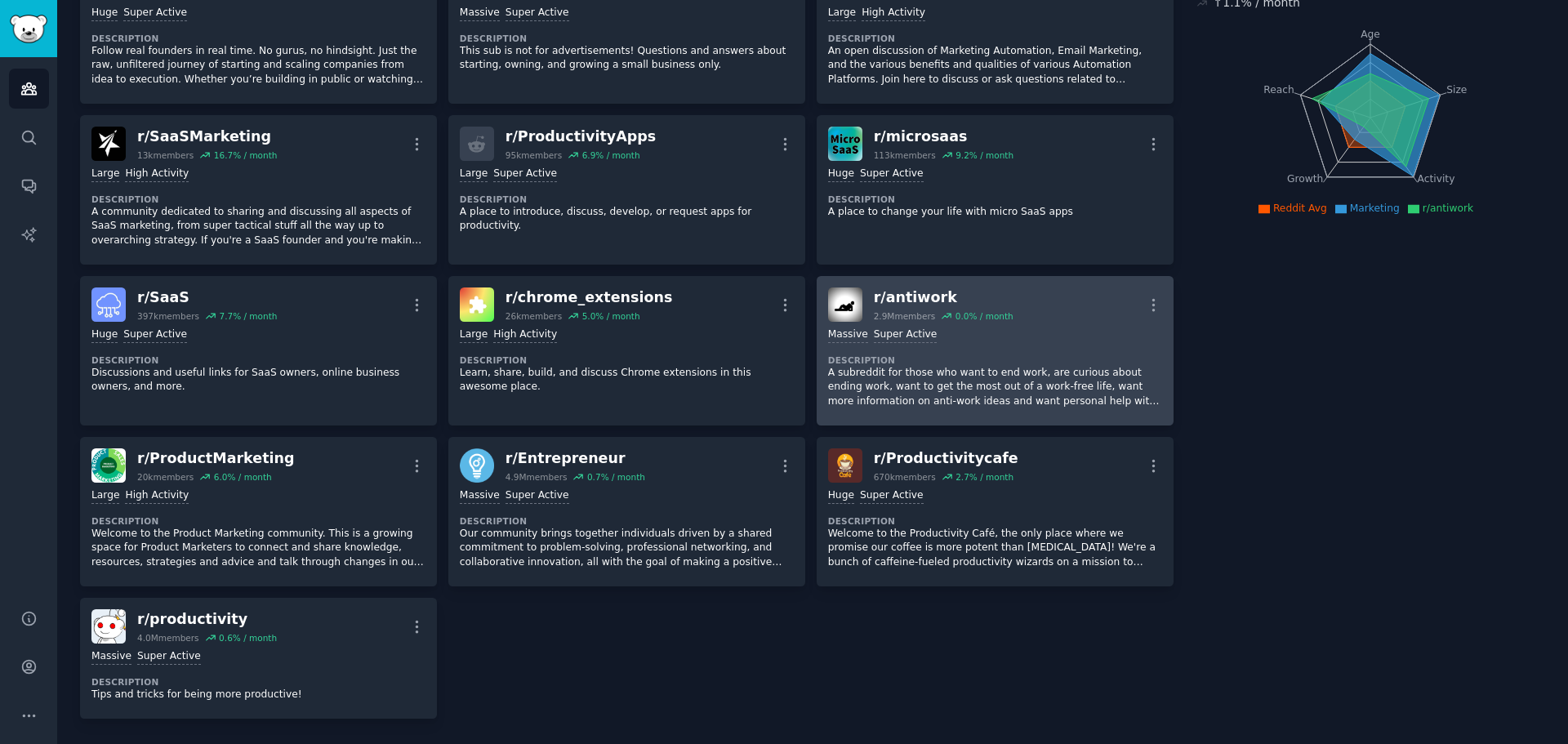
click at [983, 332] on div "Massive Super Active" at bounding box center [995, 336] width 334 height 16
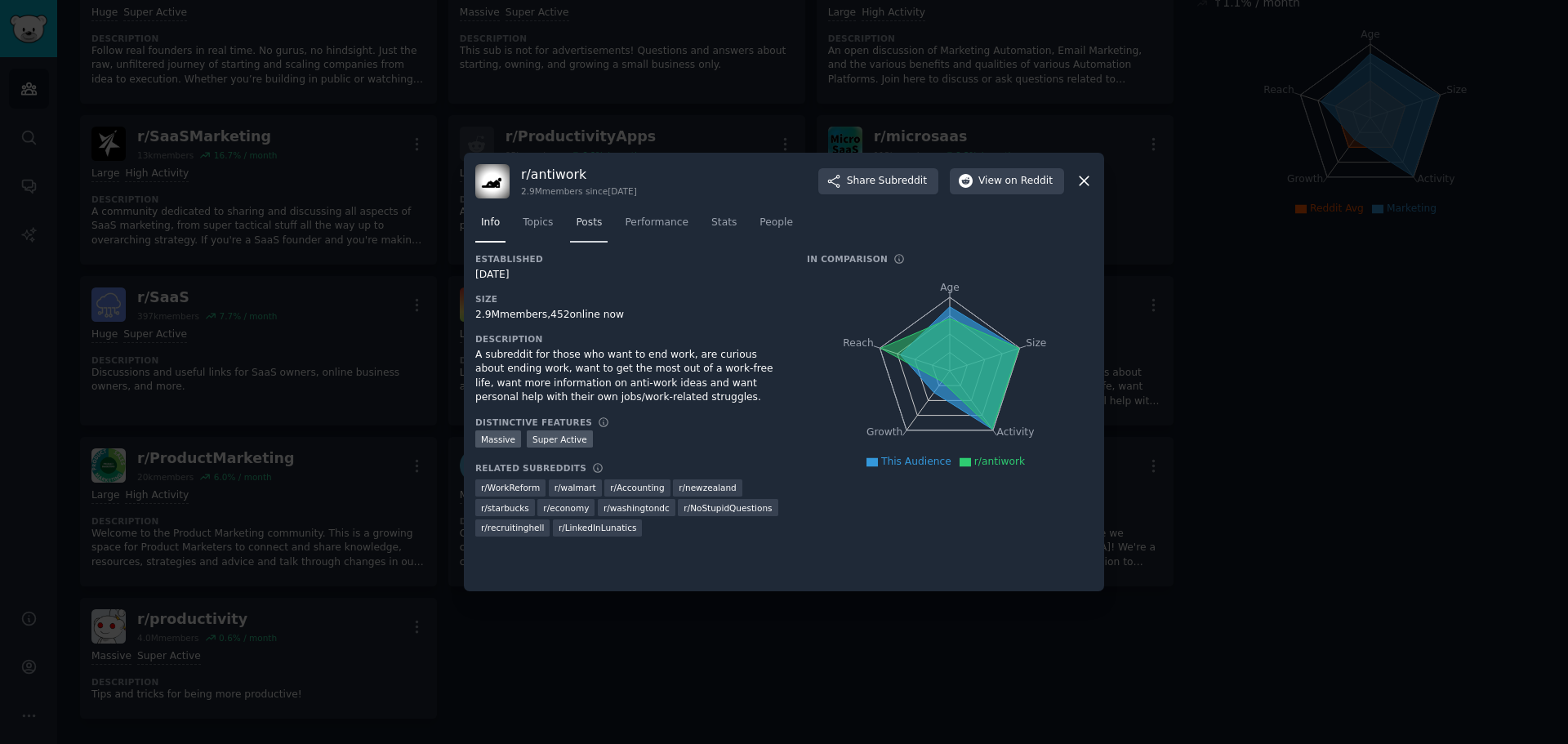
click at [578, 224] on span "Posts" at bounding box center [589, 223] width 26 height 15
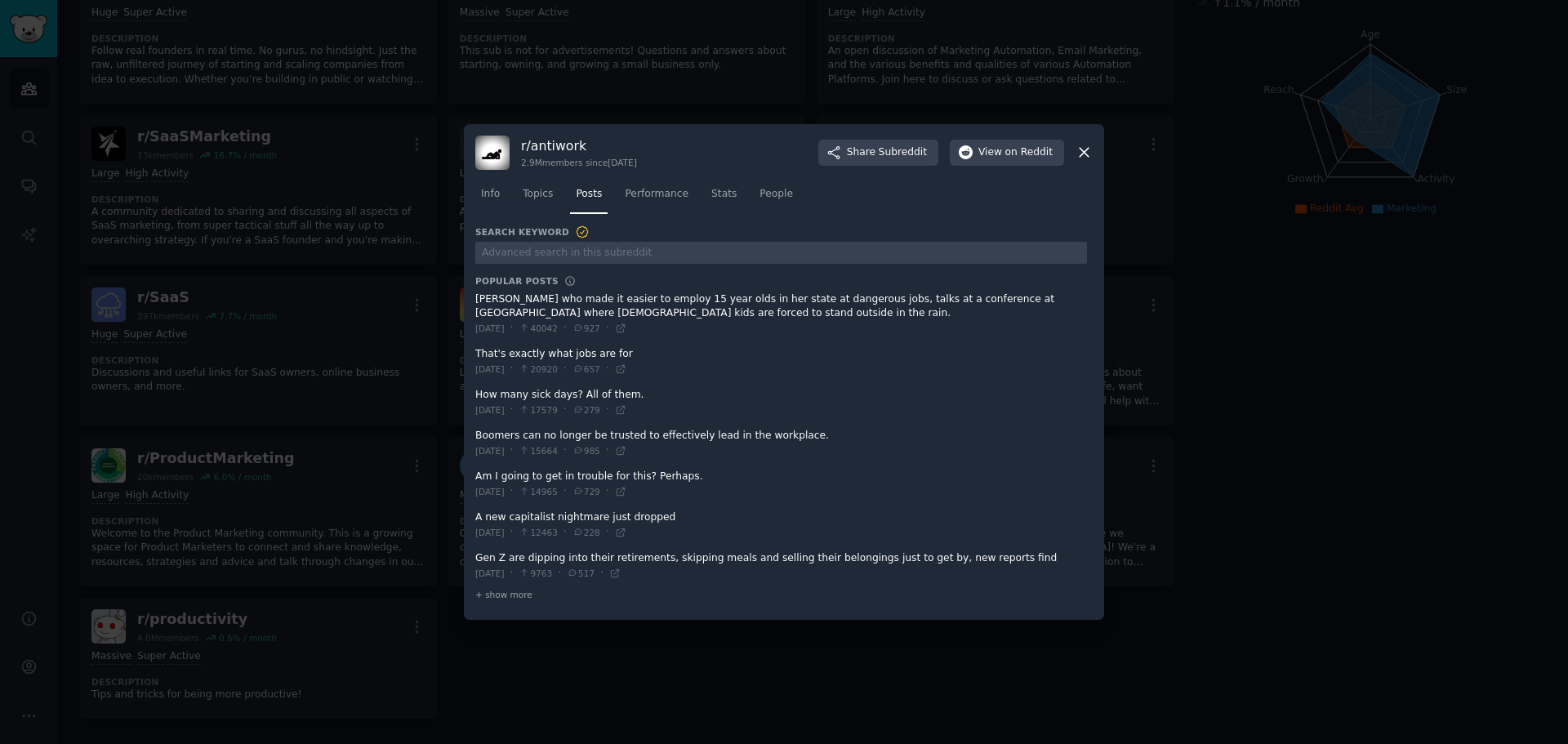
click at [1356, 266] on div at bounding box center [784, 372] width 1568 height 744
